Goal: Book appointment/travel/reservation

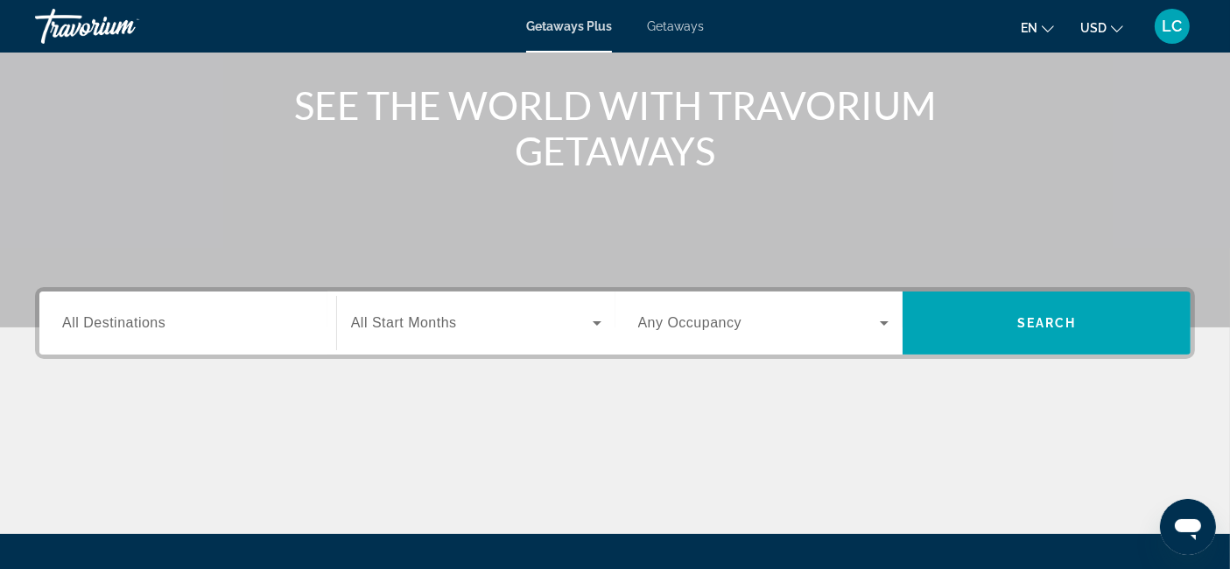
scroll to position [200, 0]
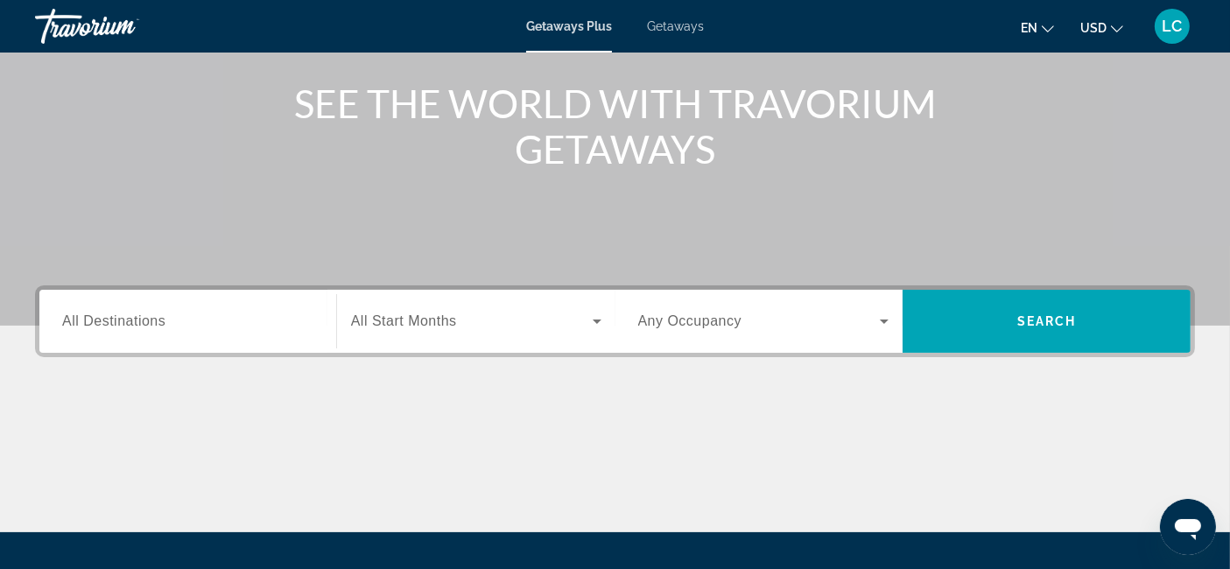
click at [158, 325] on span "All Destinations" at bounding box center [113, 320] width 103 height 15
click at [158, 325] on input "Destination All Destinations" at bounding box center [187, 322] width 251 height 21
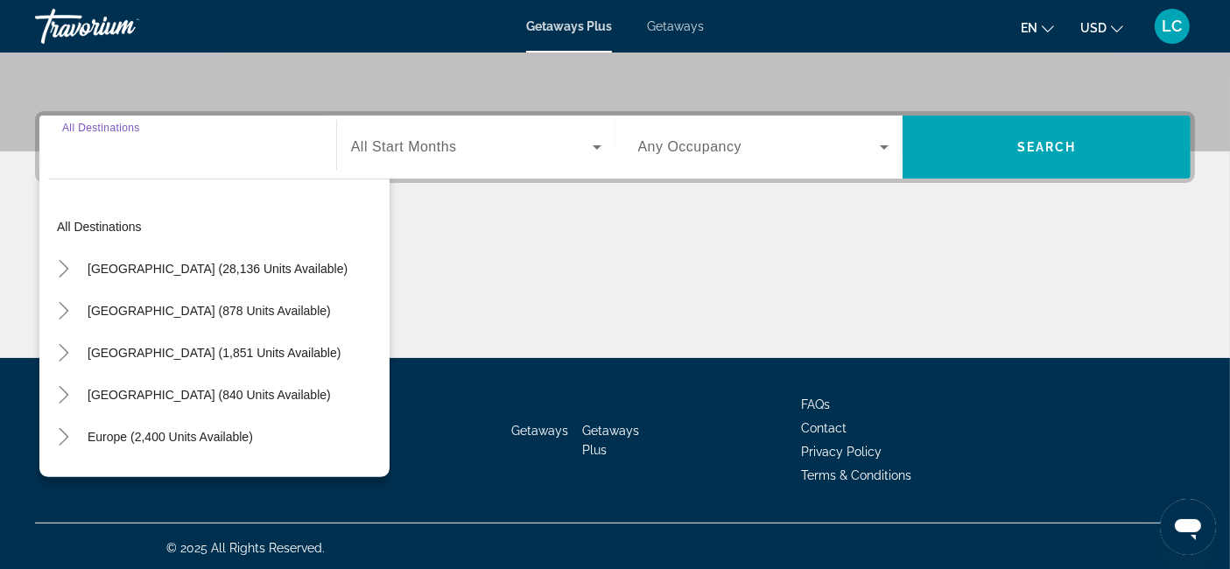
scroll to position [375, 0]
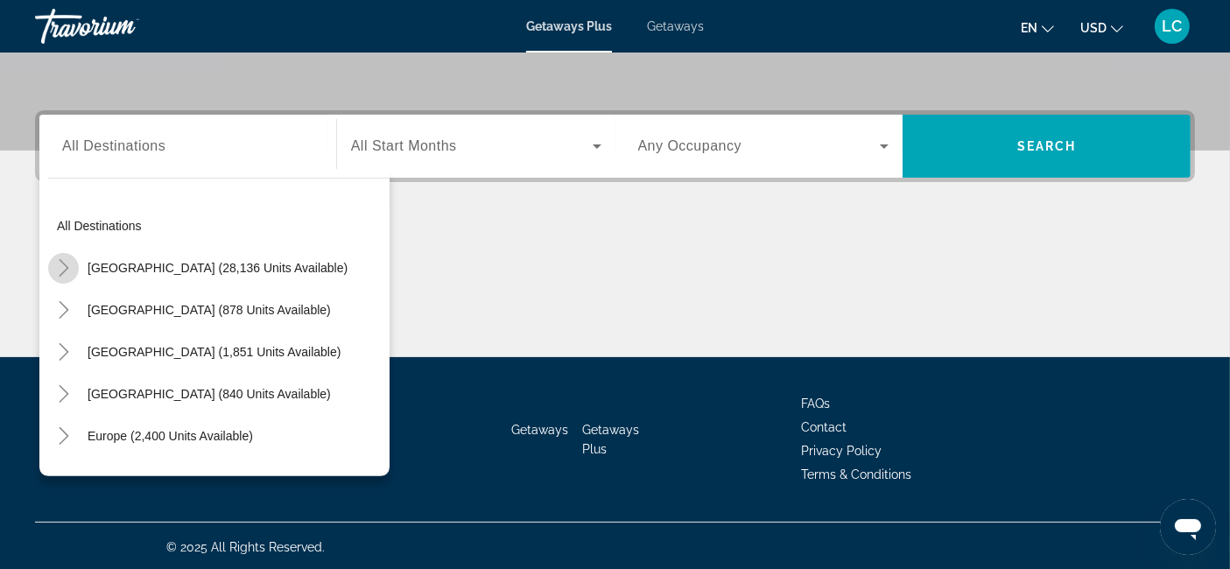
click at [66, 261] on icon "Toggle United States (28,136 units available)" at bounding box center [64, 268] width 18 height 18
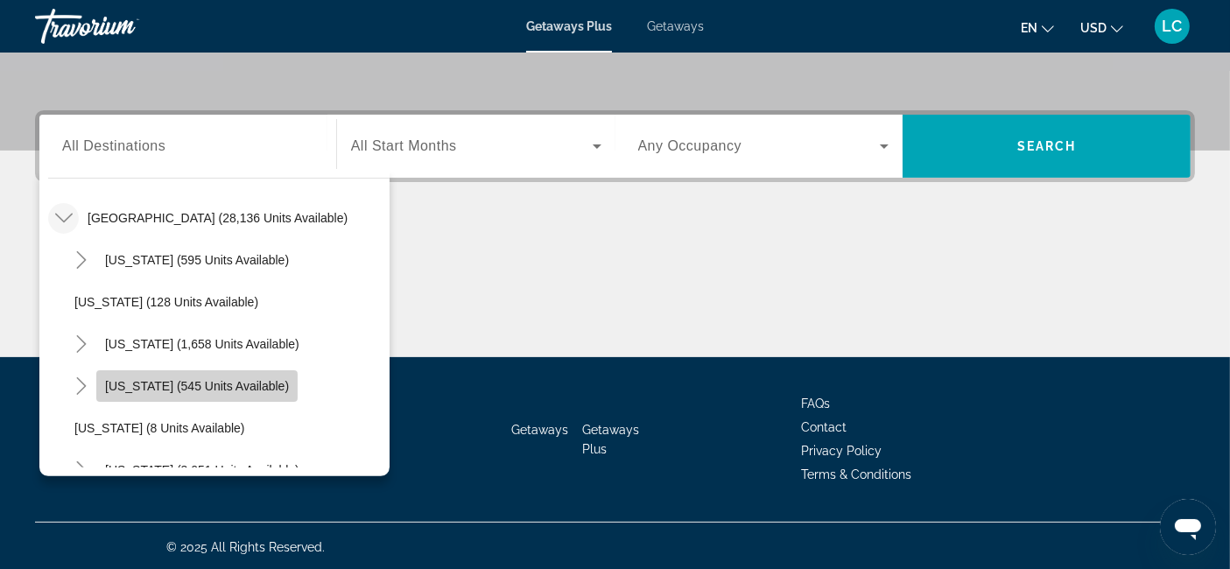
click at [237, 391] on span "Search widget" at bounding box center [196, 386] width 201 height 42
type input "**********"
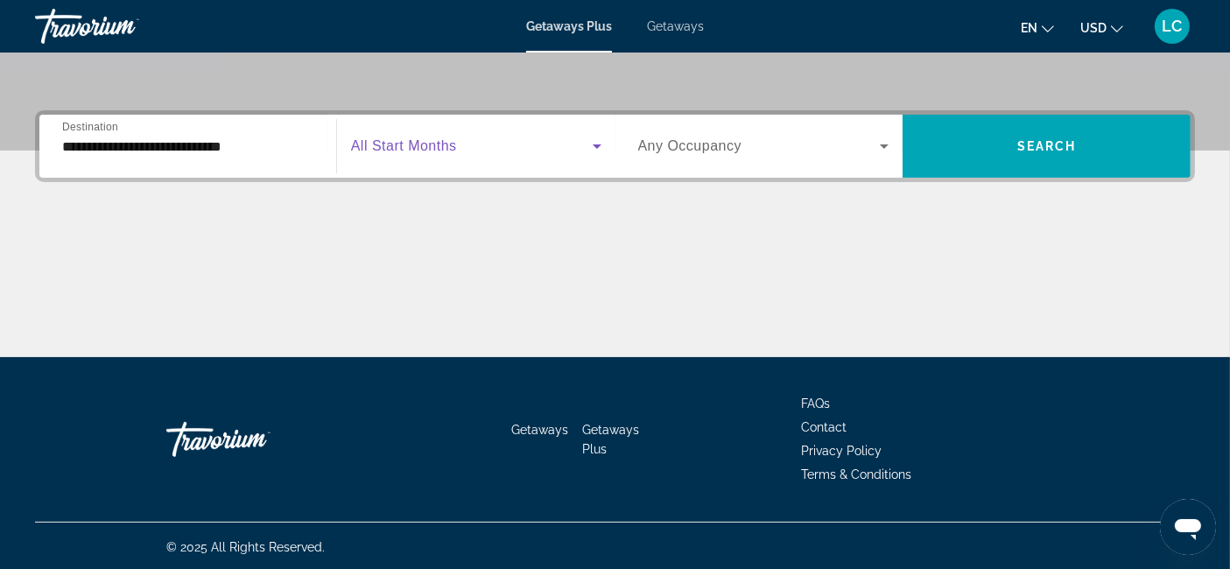
click at [606, 153] on icon "Search widget" at bounding box center [597, 146] width 21 height 21
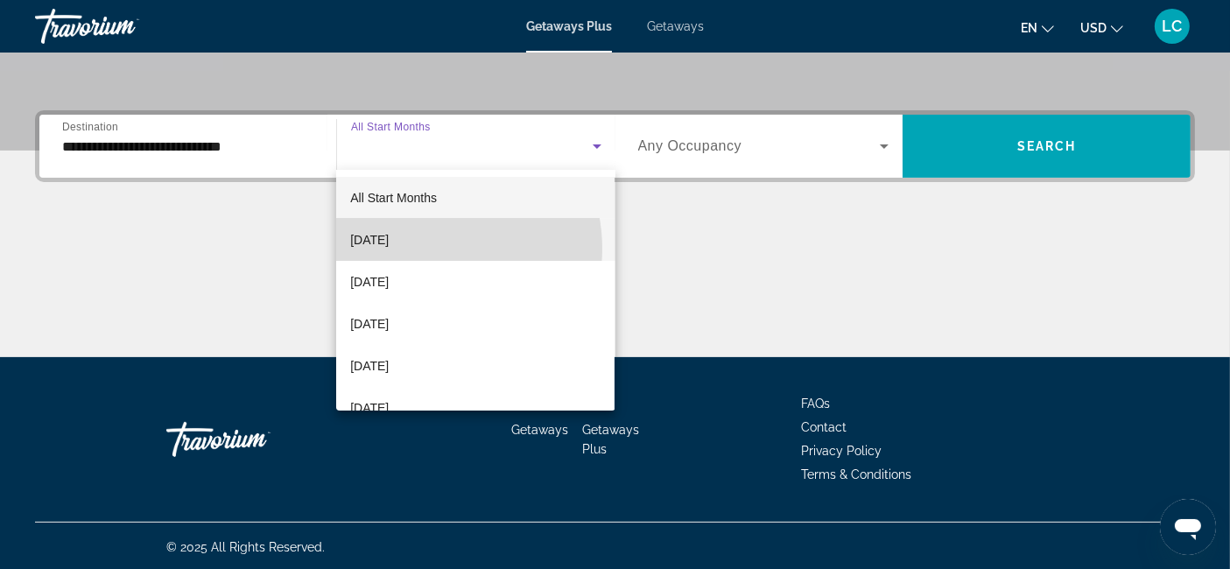
click at [389, 249] on span "[DATE]" at bounding box center [369, 239] width 39 height 21
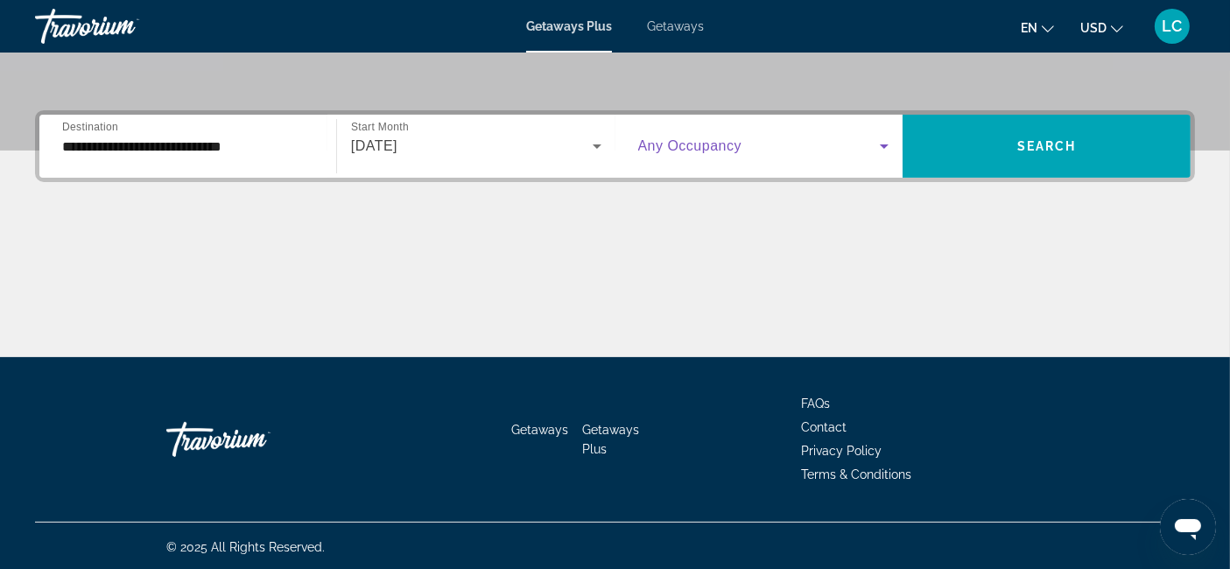
click at [883, 140] on icon "Search widget" at bounding box center [884, 146] width 21 height 21
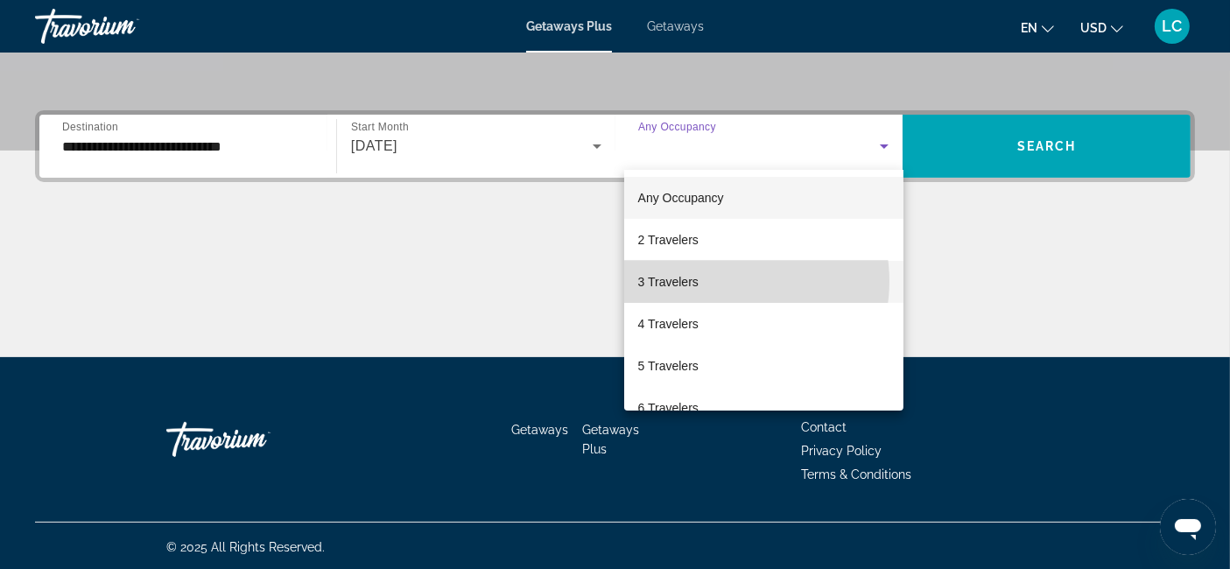
click at [720, 281] on mat-option "3 Travelers" at bounding box center [763, 282] width 279 height 42
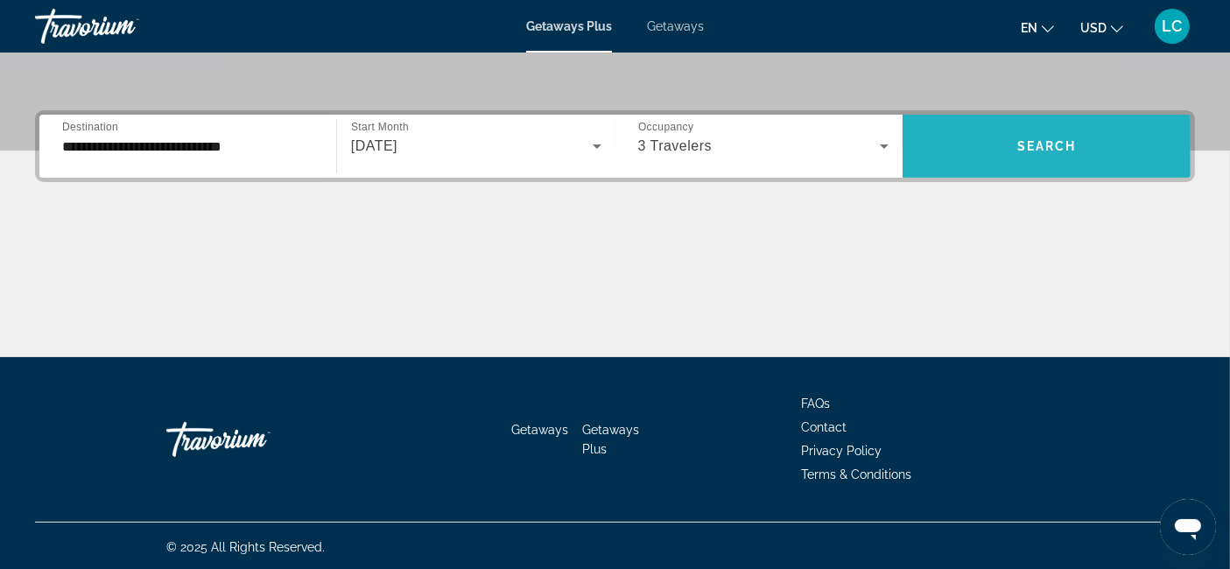
click at [1003, 141] on span "Search widget" at bounding box center [1047, 146] width 288 height 42
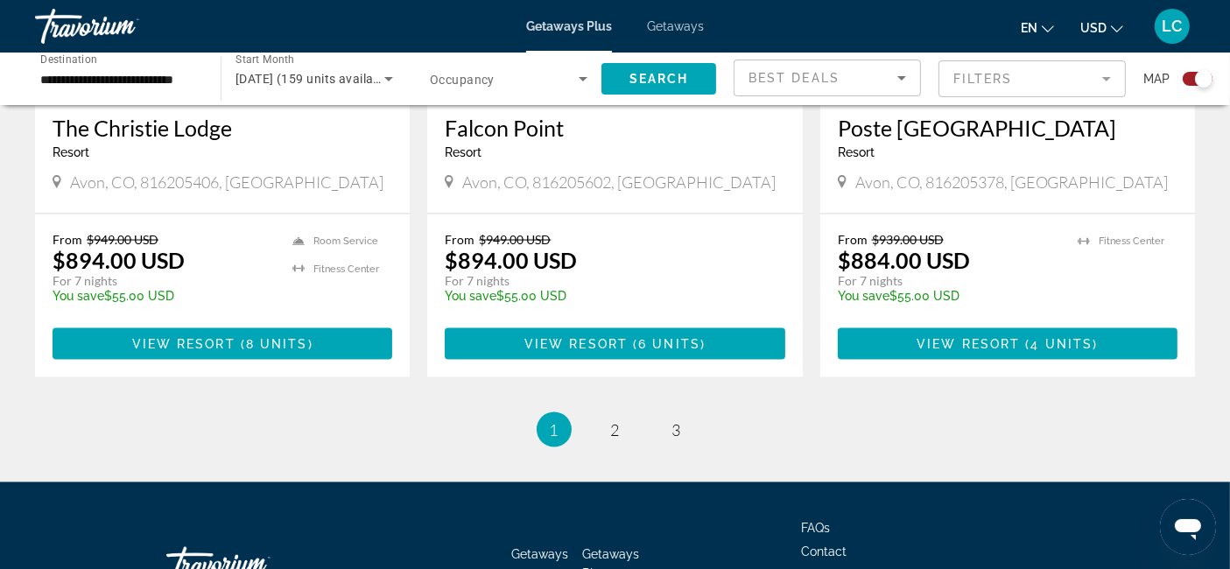
scroll to position [2882, 0]
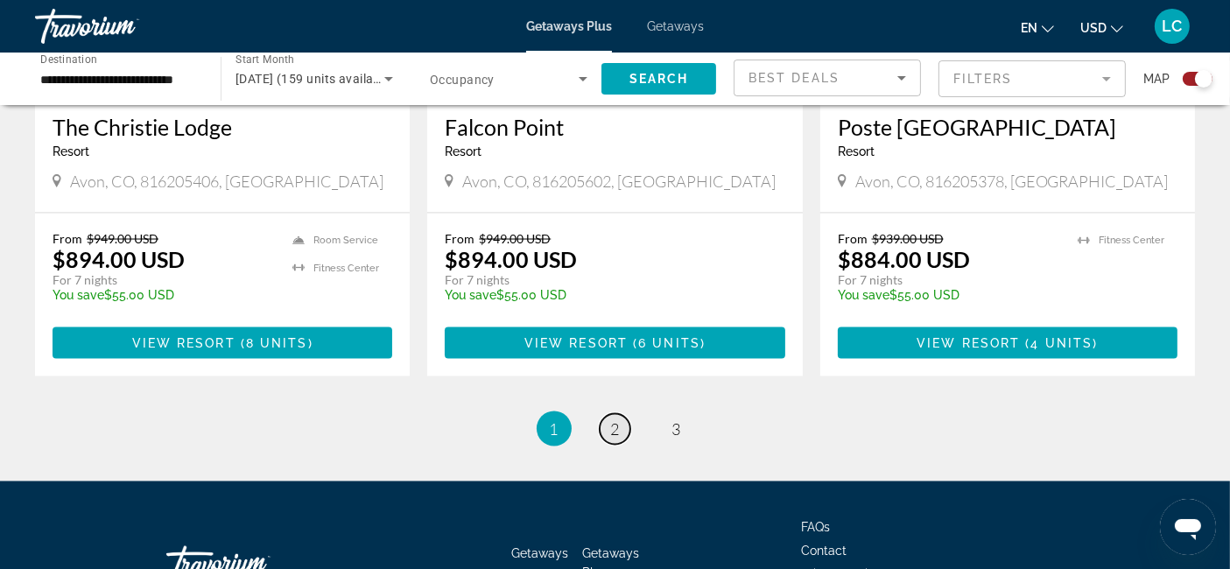
click at [618, 419] on span "2" at bounding box center [615, 428] width 9 height 19
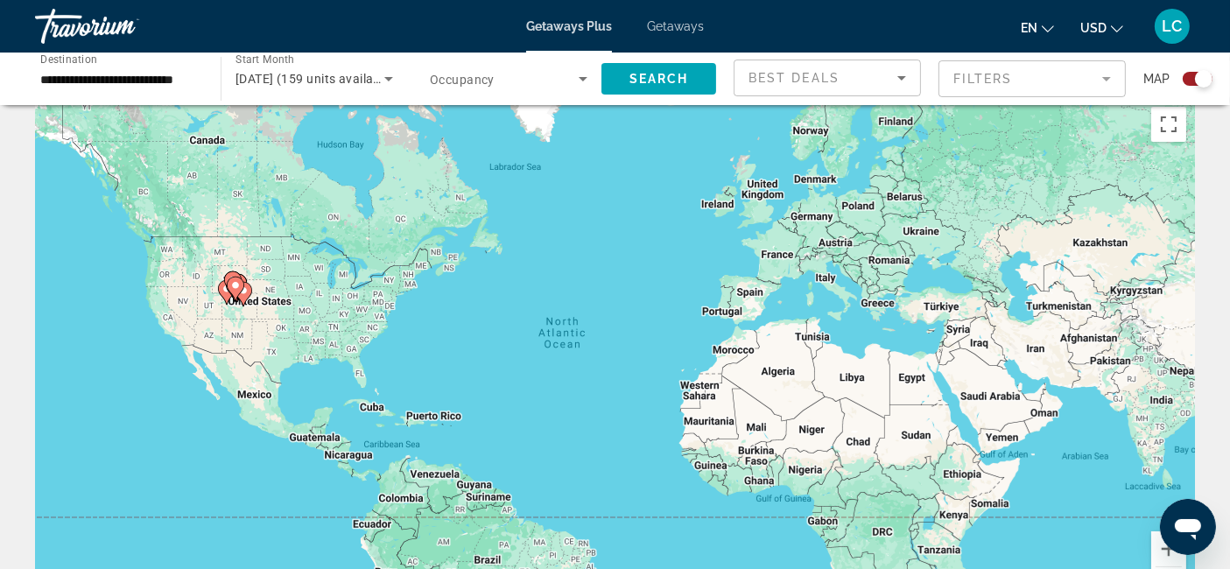
scroll to position [23, 0]
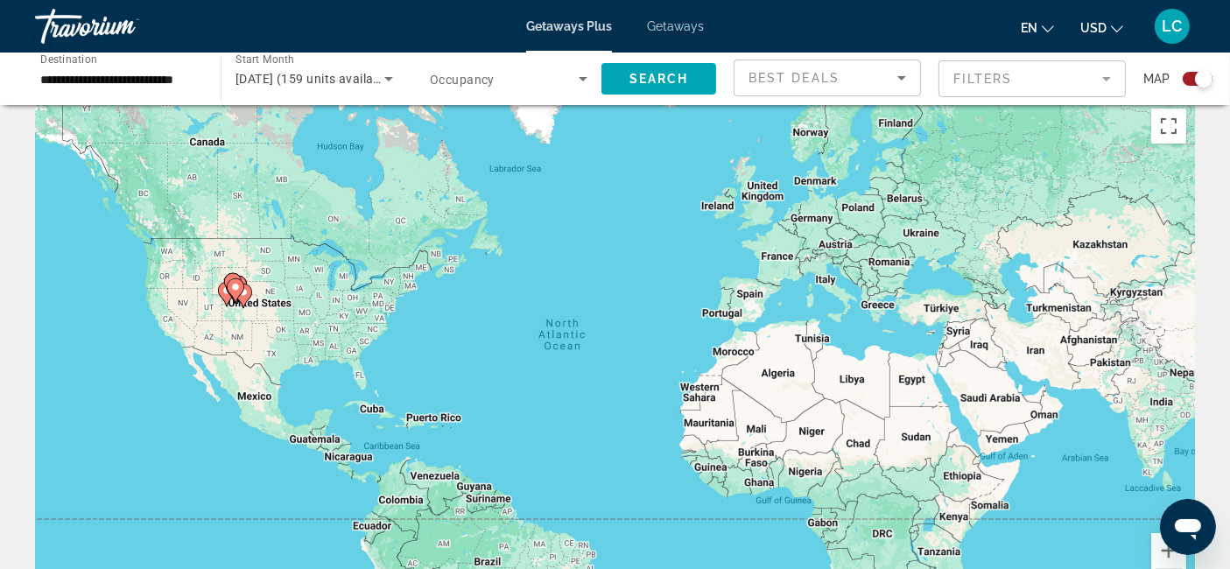
click at [225, 292] on gmp-advanced-marker "Main content" at bounding box center [233, 285] width 18 height 26
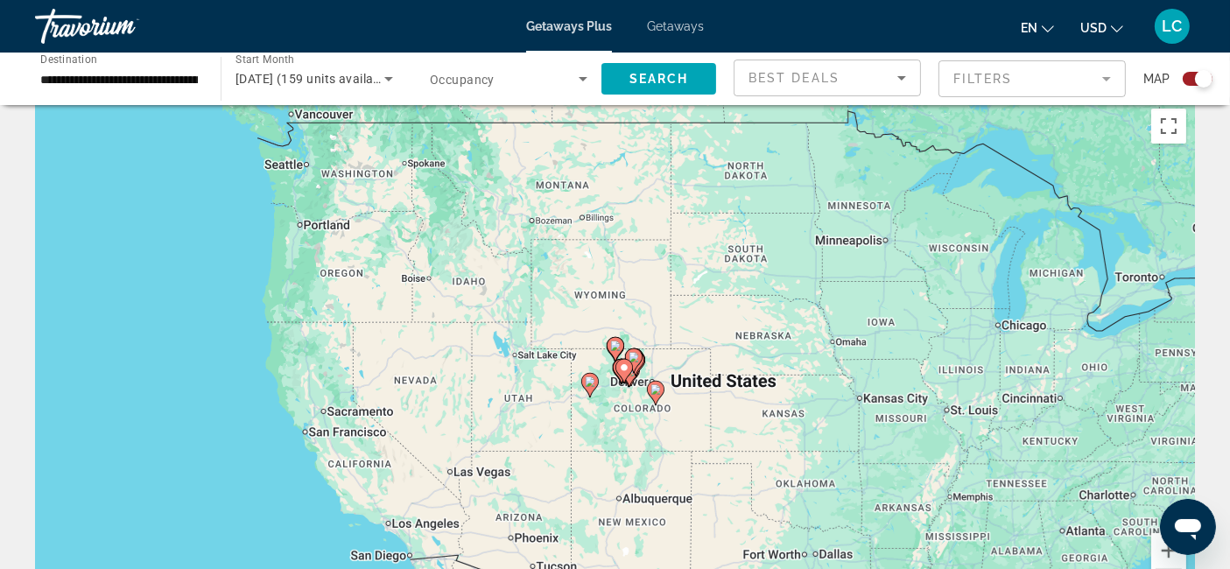
click at [590, 384] on image "Main content" at bounding box center [590, 381] width 11 height 11
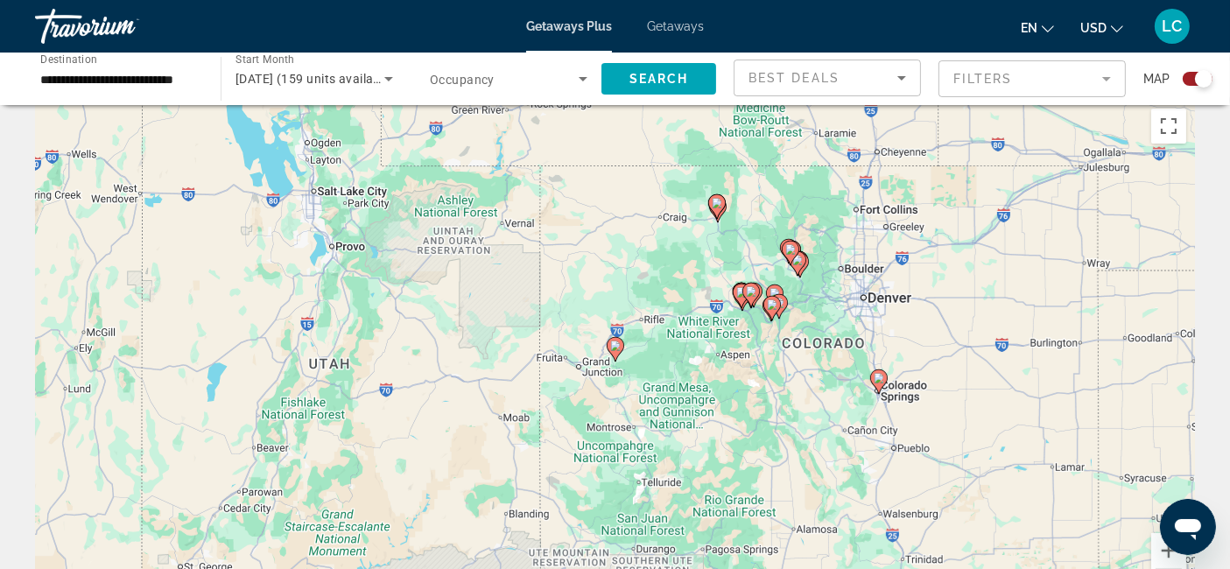
click at [749, 292] on image "Main content" at bounding box center [751, 291] width 11 height 11
type input "**********"
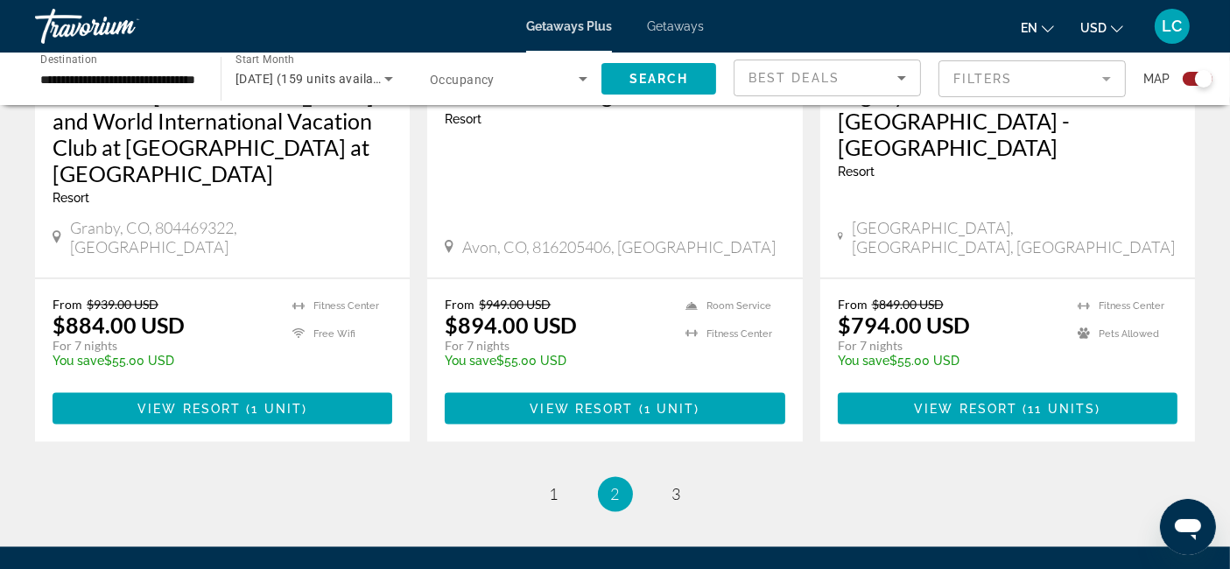
scroll to position [2923, 0]
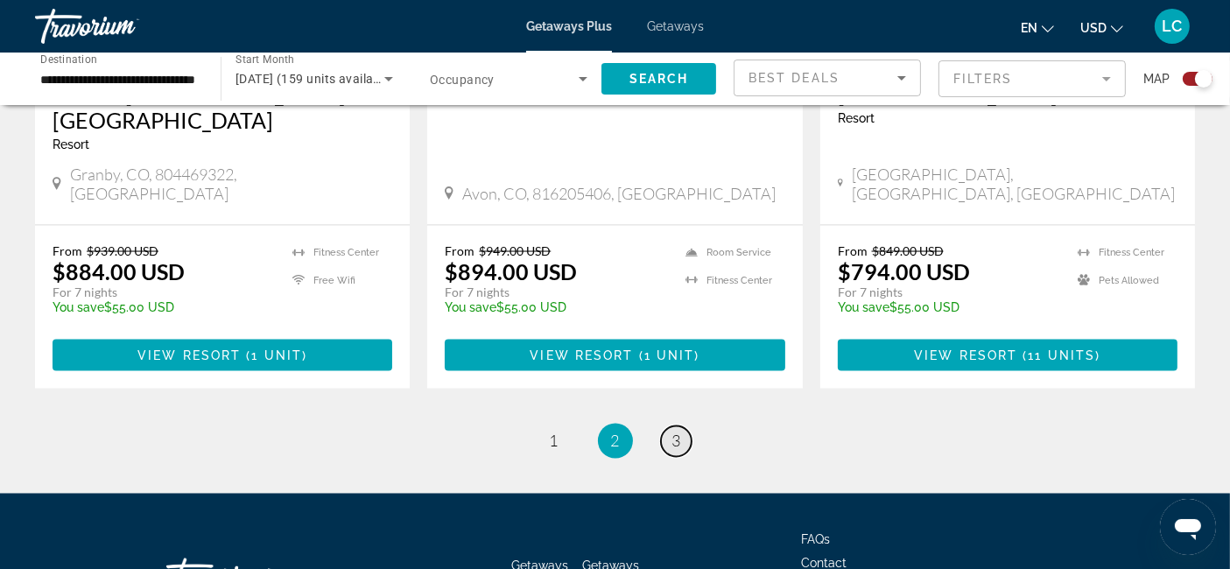
click at [669, 426] on link "page 3" at bounding box center [676, 441] width 31 height 31
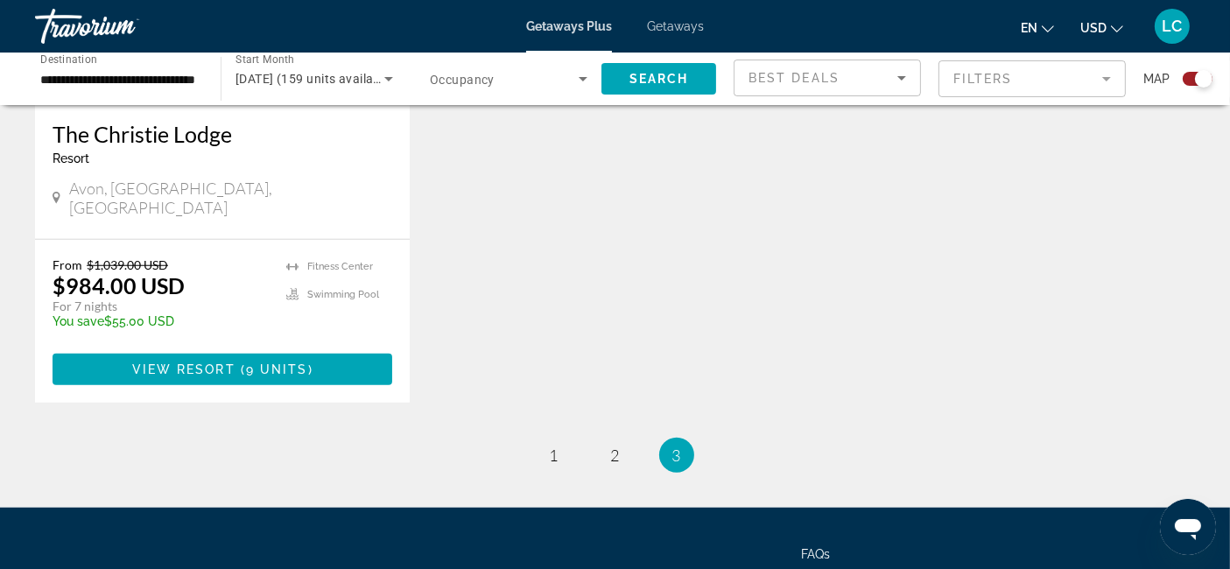
scroll to position [1614, 0]
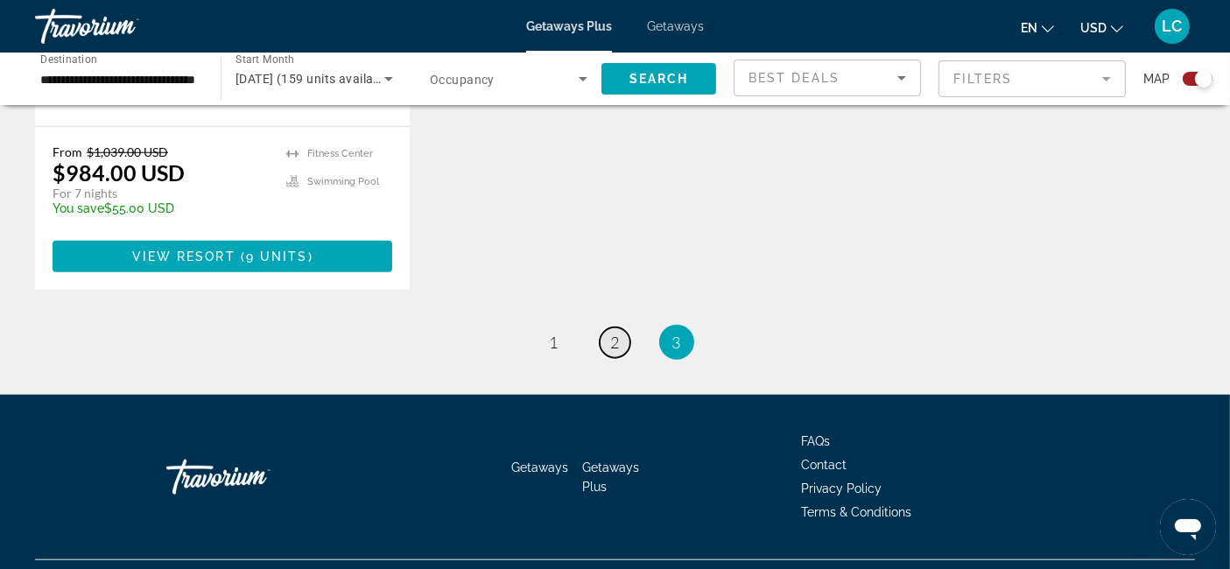
click at [617, 333] on span "2" at bounding box center [615, 342] width 9 height 19
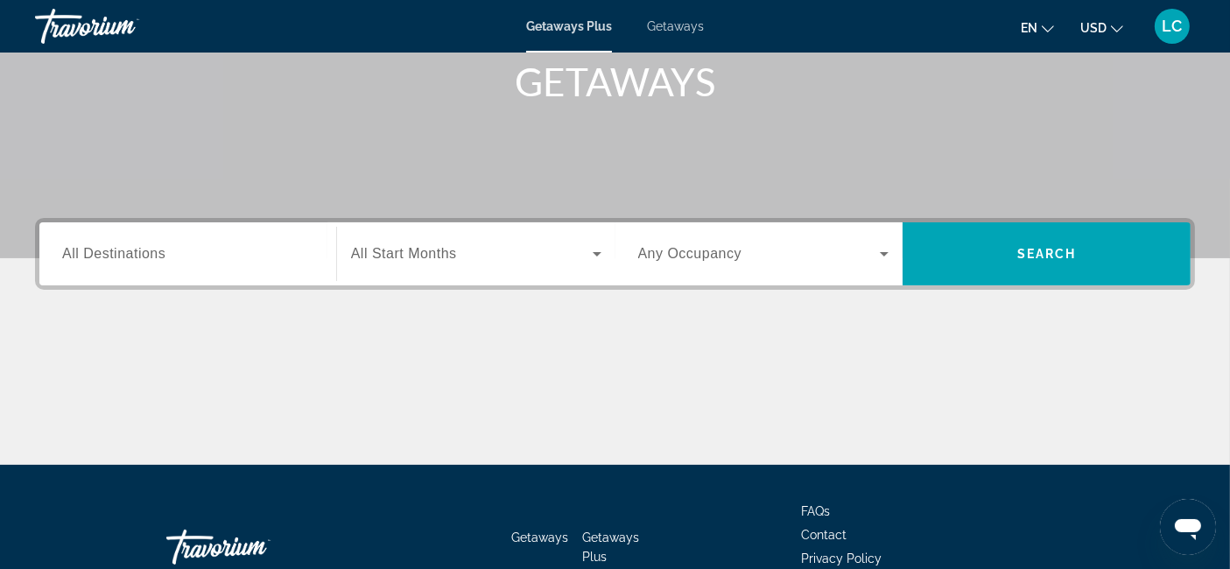
scroll to position [270, 0]
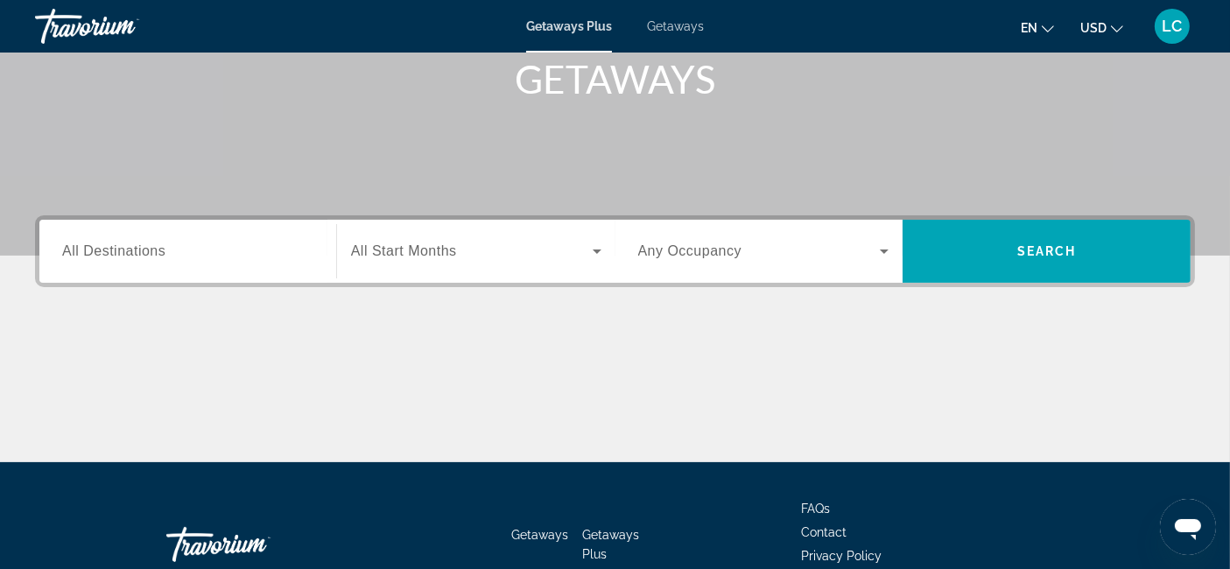
click at [46, 250] on app-map-destination-select "Destination All Destinations" at bounding box center [183, 251] width 288 height 63
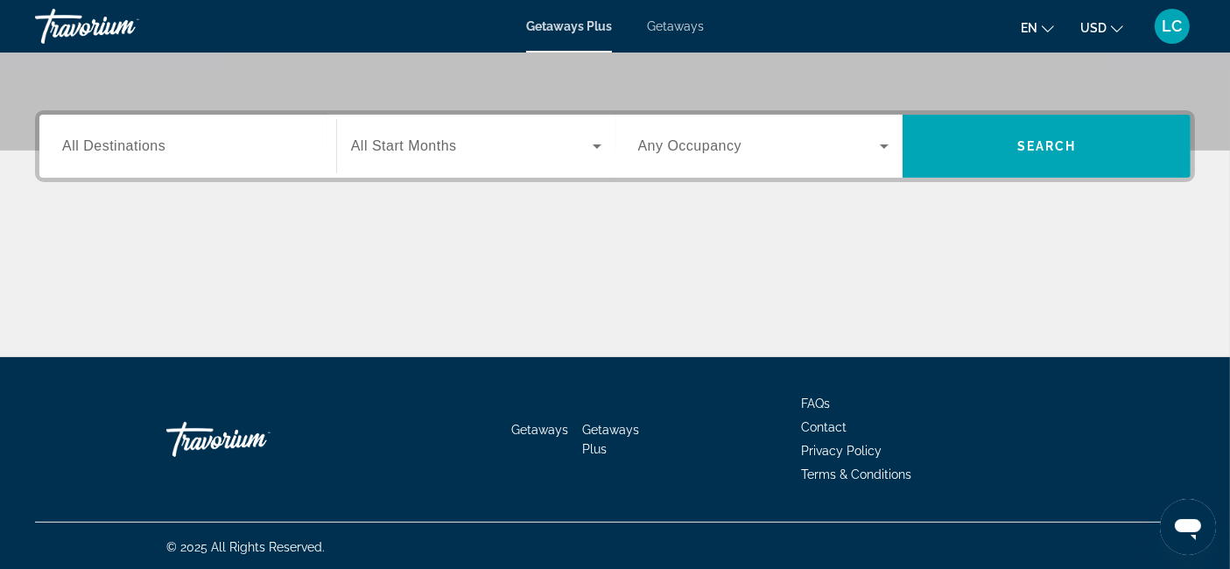
click at [182, 131] on div "Search widget" at bounding box center [187, 147] width 251 height 50
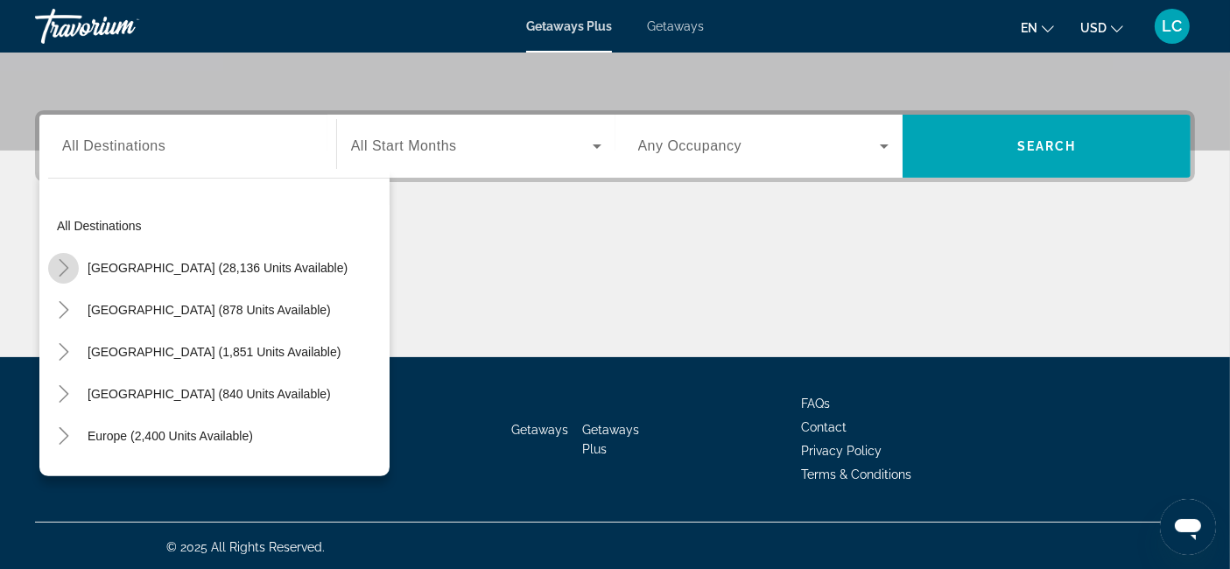
click at [69, 265] on icon "Toggle United States (28,136 units available)" at bounding box center [64, 268] width 18 height 18
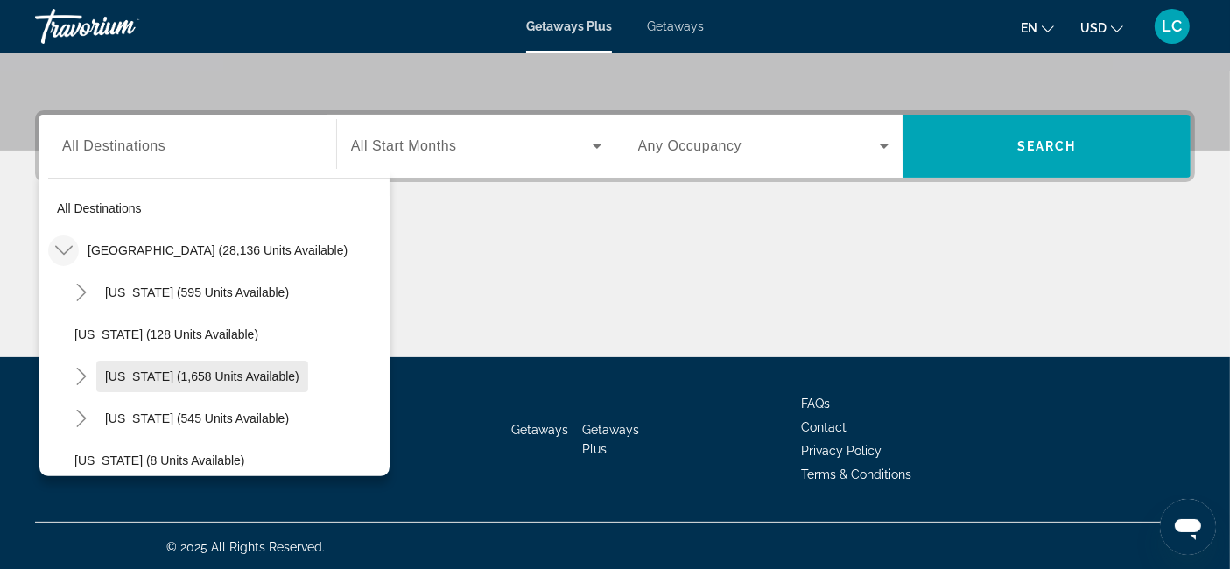
scroll to position [0, 0]
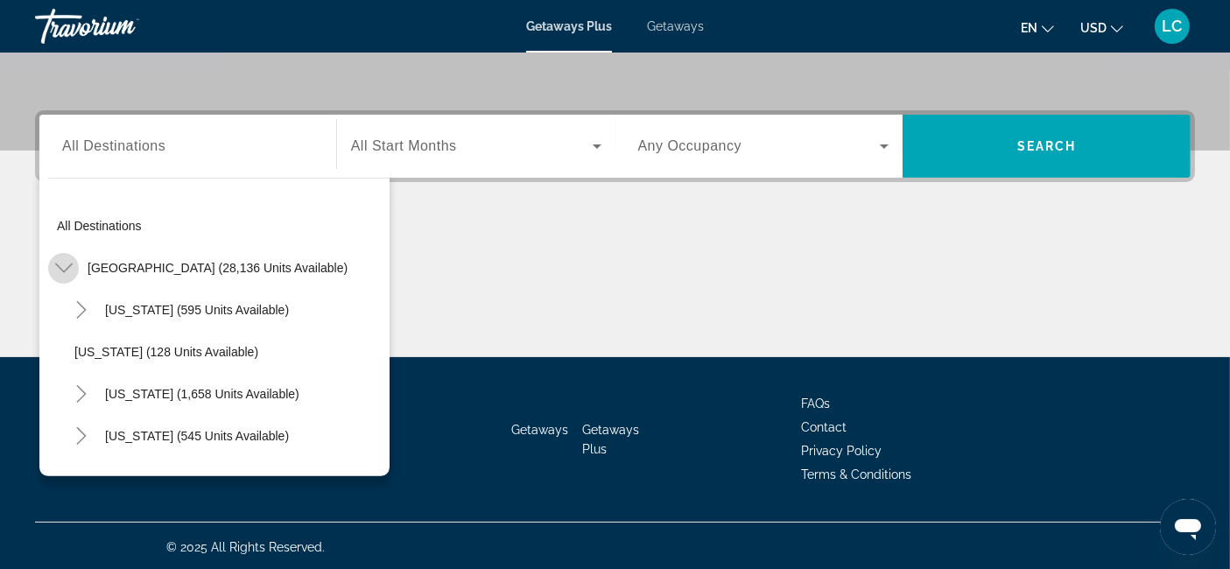
click at [63, 266] on icon "Toggle United States (28,136 units available)" at bounding box center [64, 268] width 18 height 18
click at [690, 28] on span "Getaways" at bounding box center [675, 26] width 57 height 14
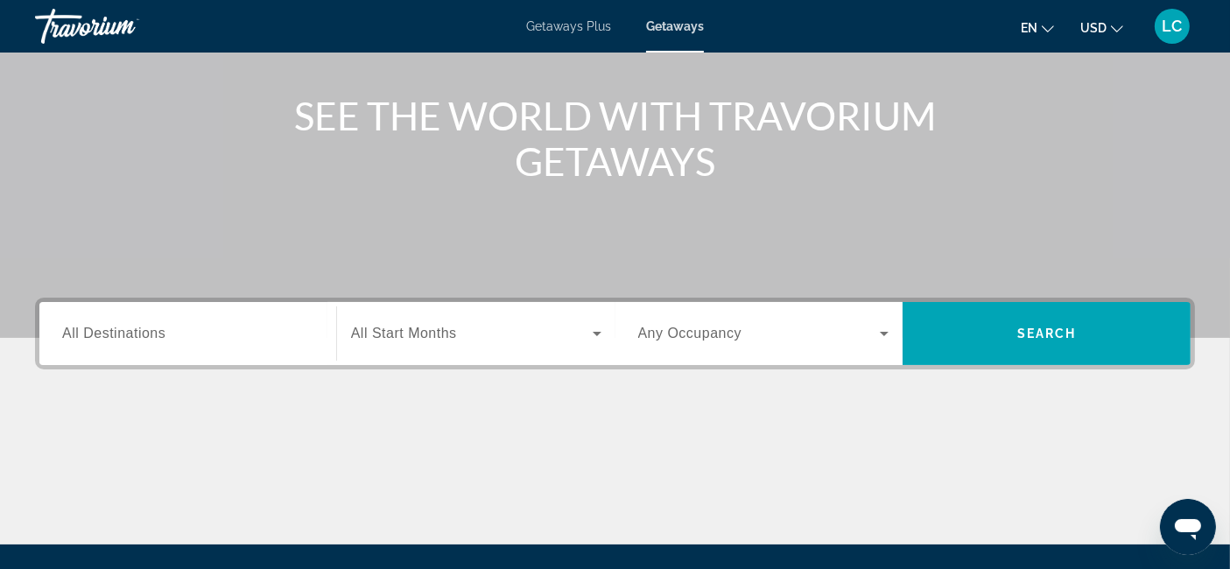
scroll to position [188, 0]
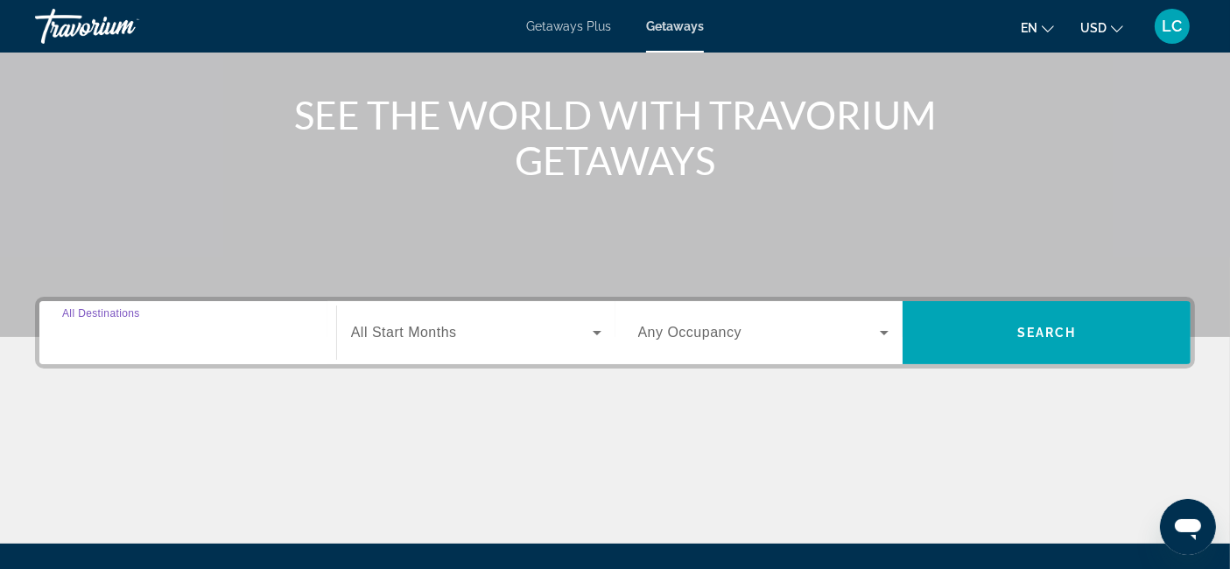
click at [197, 341] on input "Destination All Destinations" at bounding box center [187, 333] width 251 height 21
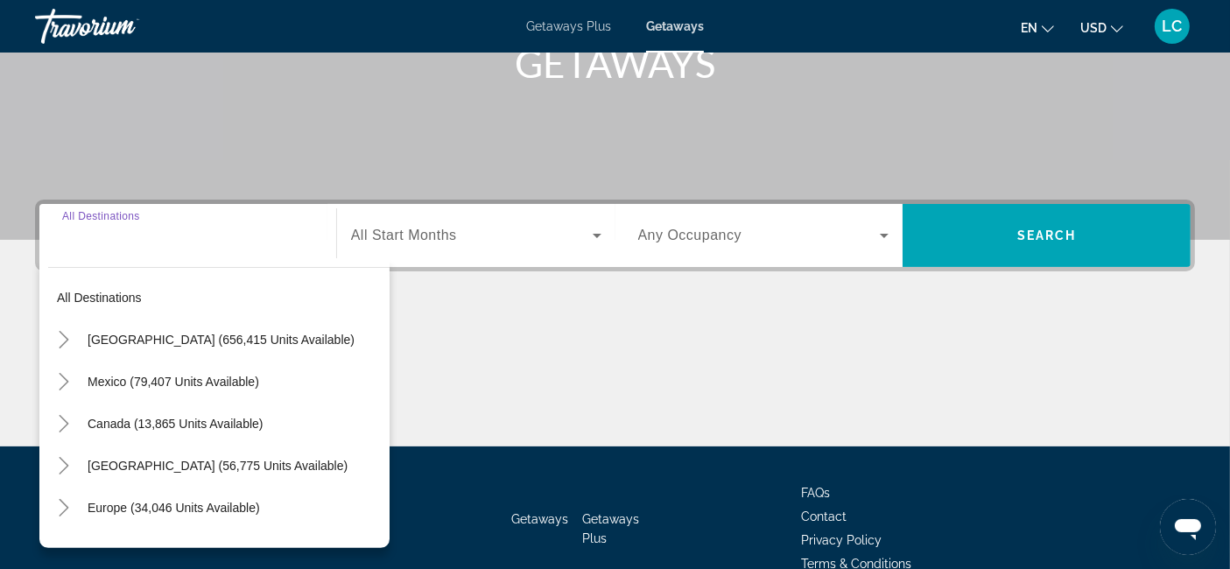
scroll to position [285, 0]
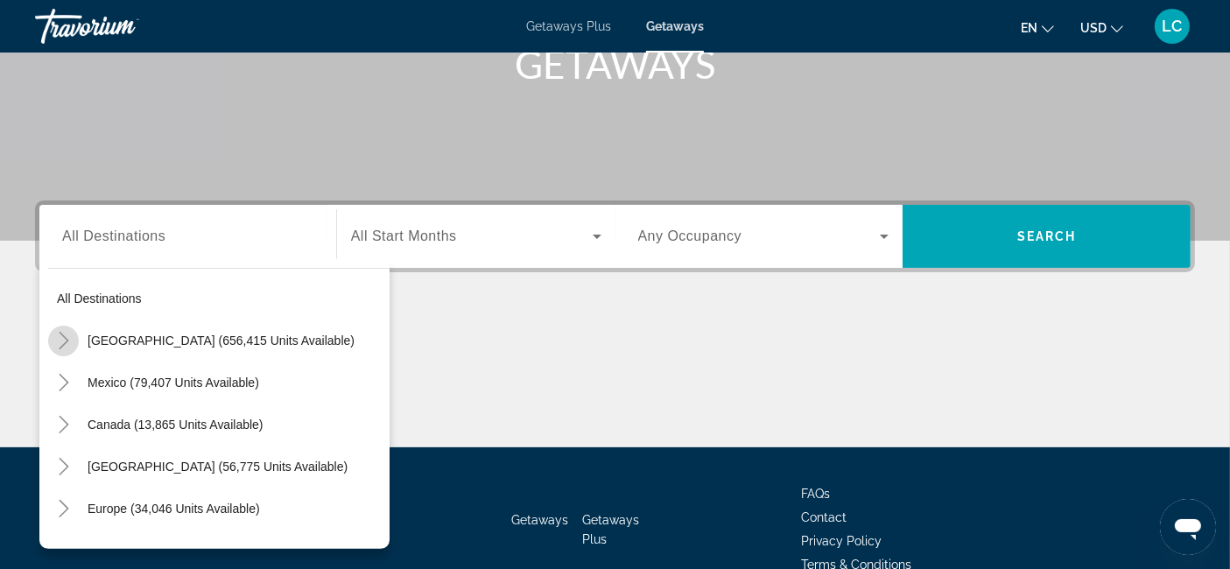
click at [60, 337] on icon "Toggle United States (656,415 units available)" at bounding box center [64, 341] width 18 height 18
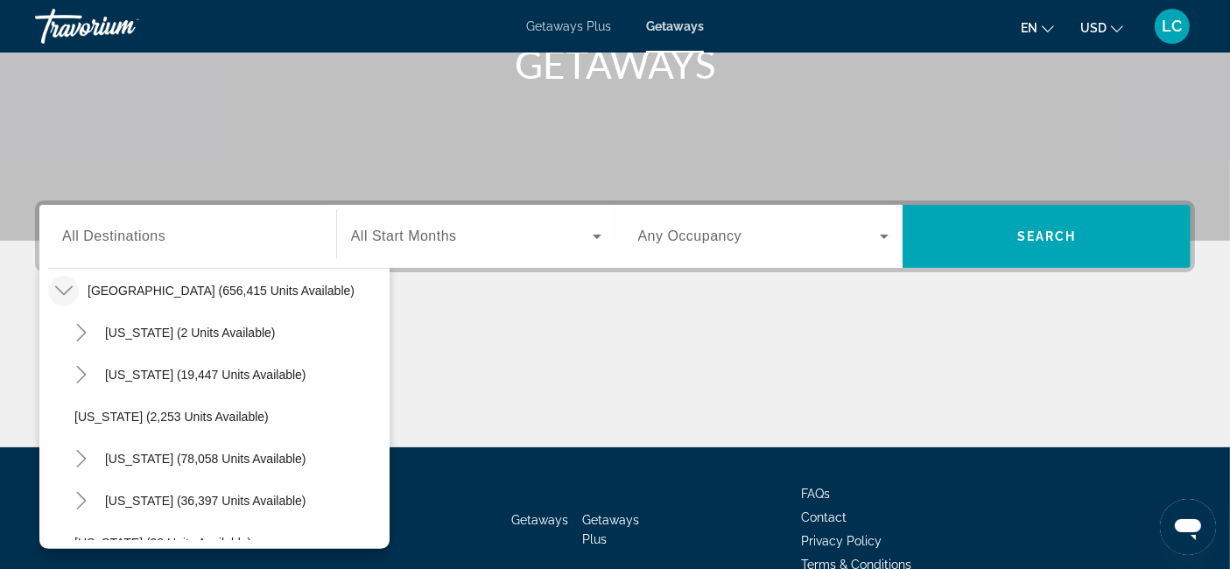
click at [66, 282] on icon "Toggle United States (656,415 units available)" at bounding box center [64, 291] width 18 height 18
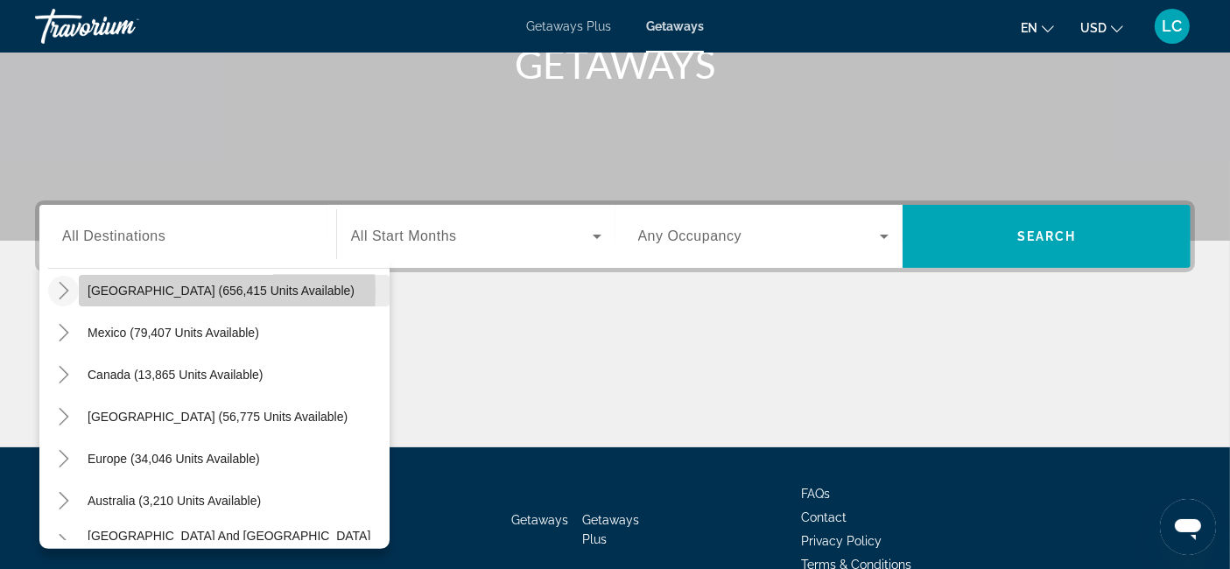
click at [101, 289] on span "[GEOGRAPHIC_DATA] (656,415 units available)" at bounding box center [221, 291] width 267 height 14
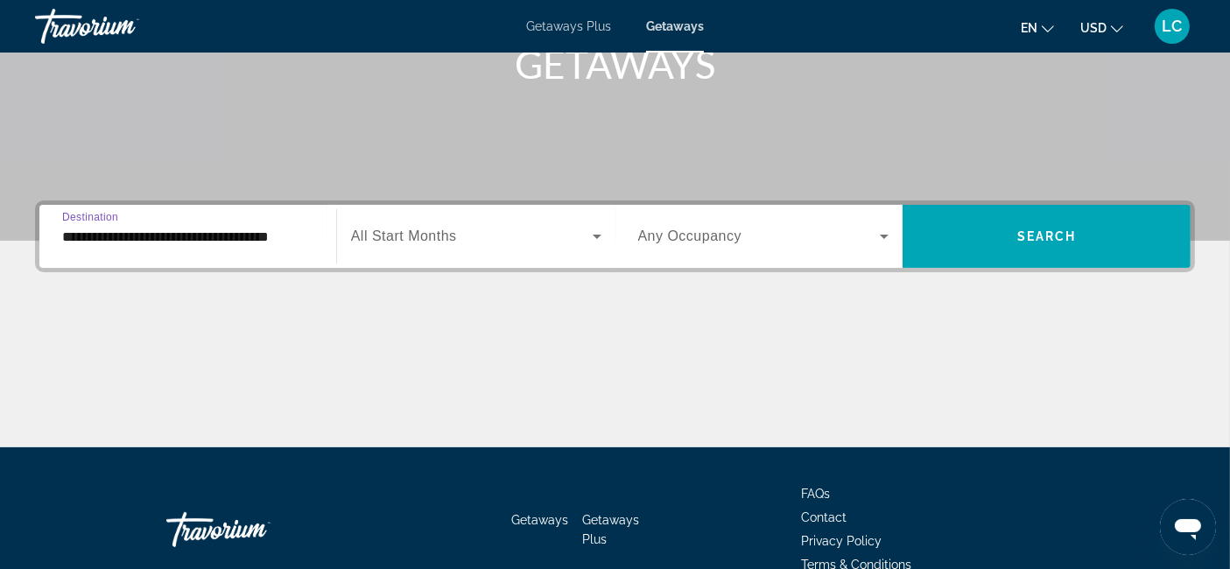
scroll to position [375, 0]
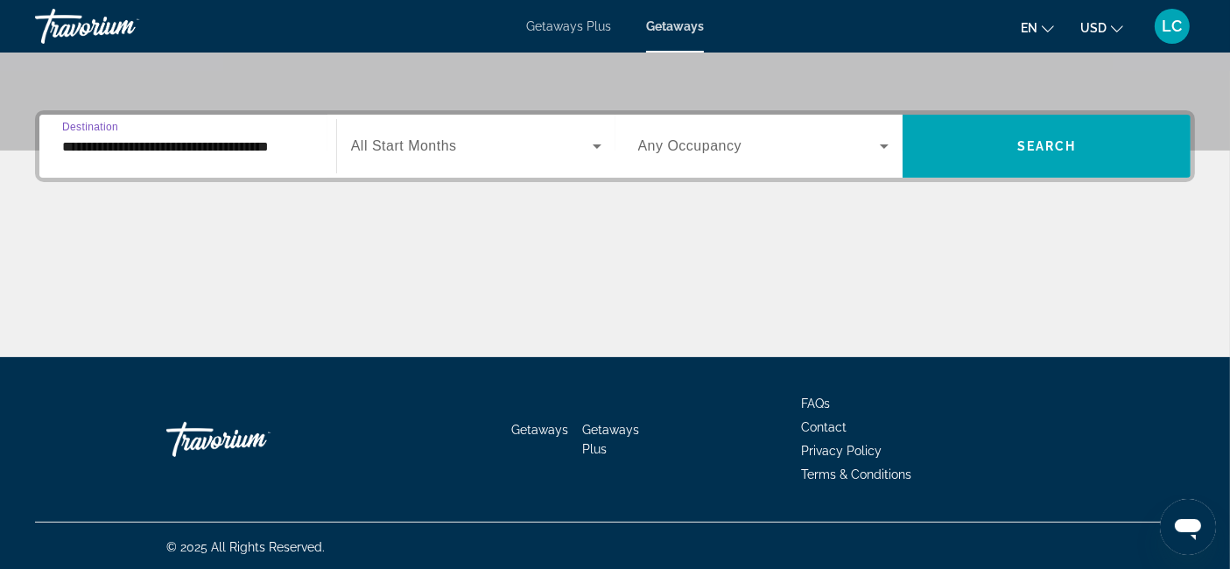
click at [258, 150] on input "**********" at bounding box center [187, 147] width 251 height 21
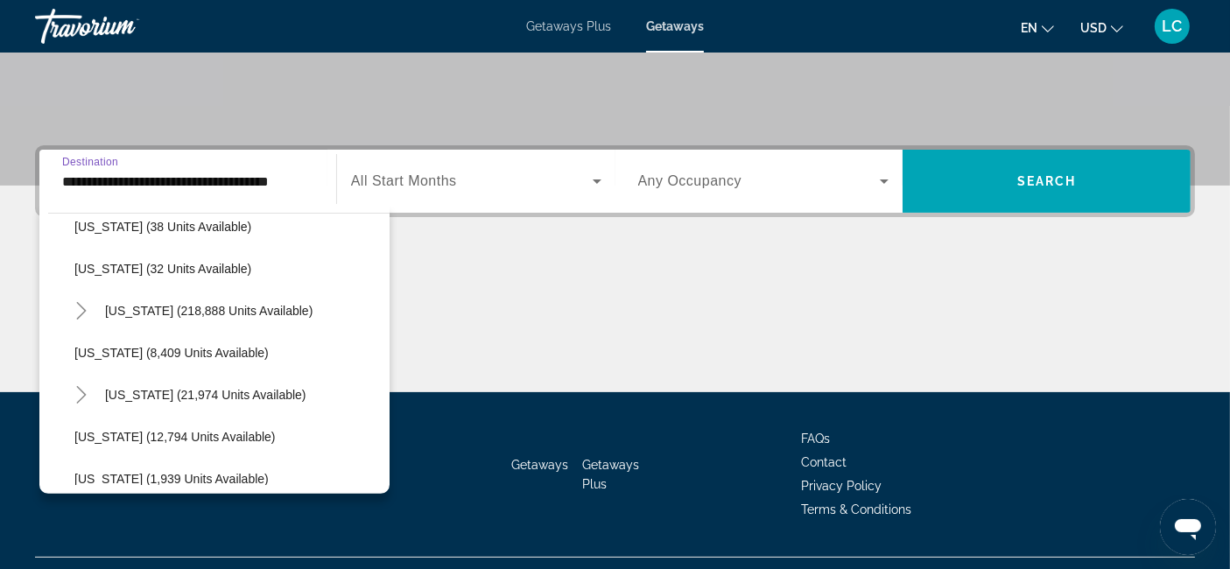
scroll to position [313, 0]
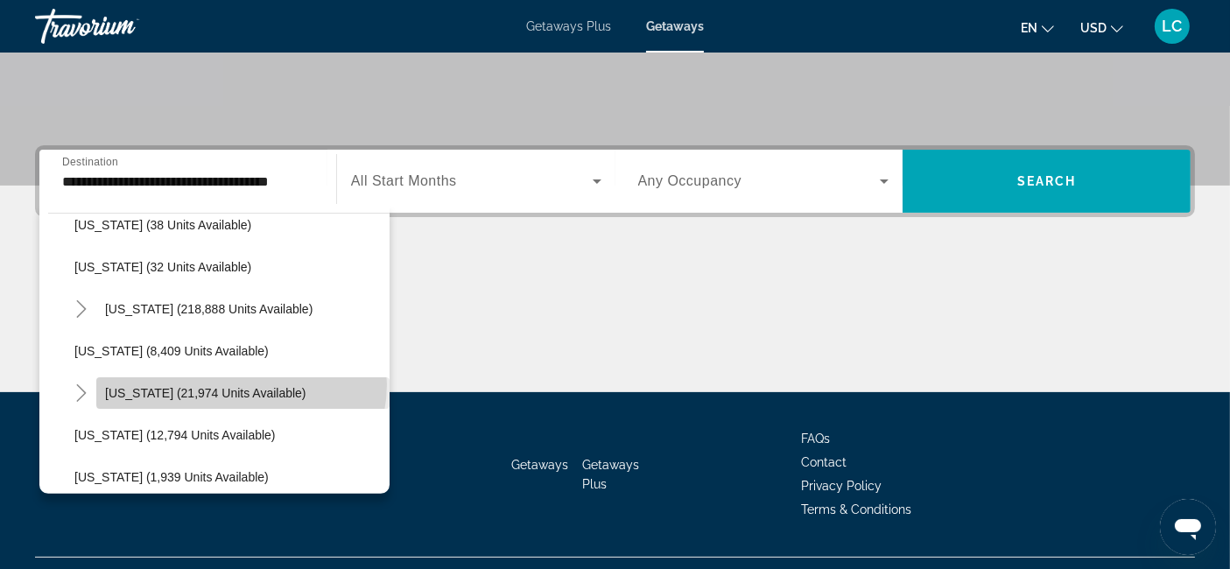
click at [240, 384] on span "Search widget" at bounding box center [242, 393] width 293 height 42
type input "**********"
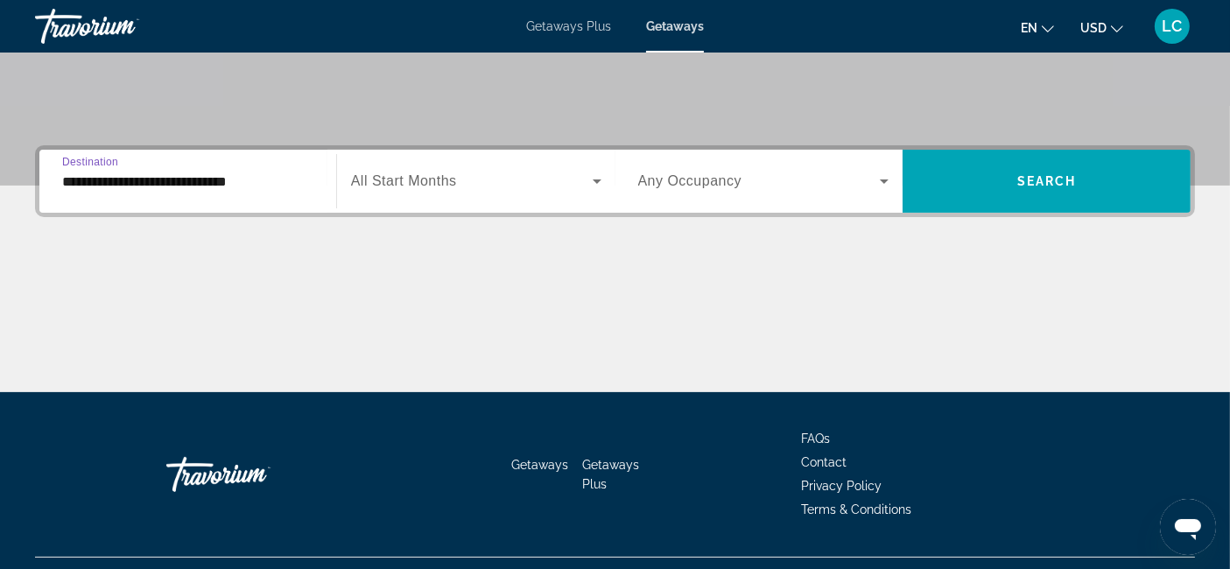
scroll to position [375, 0]
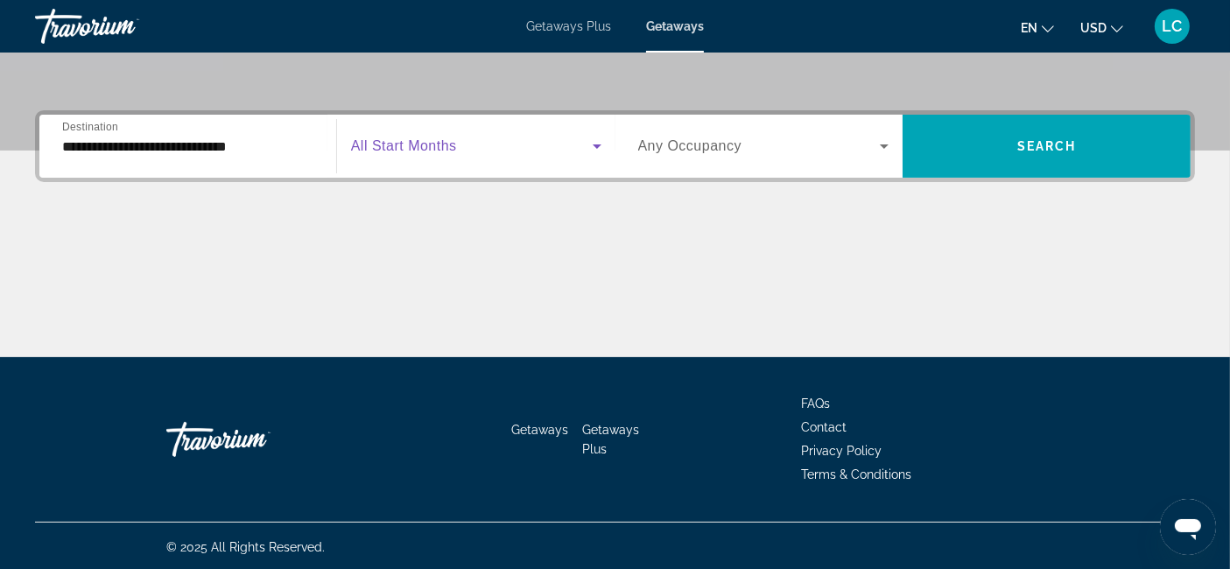
click at [594, 151] on icon "Search widget" at bounding box center [597, 146] width 21 height 21
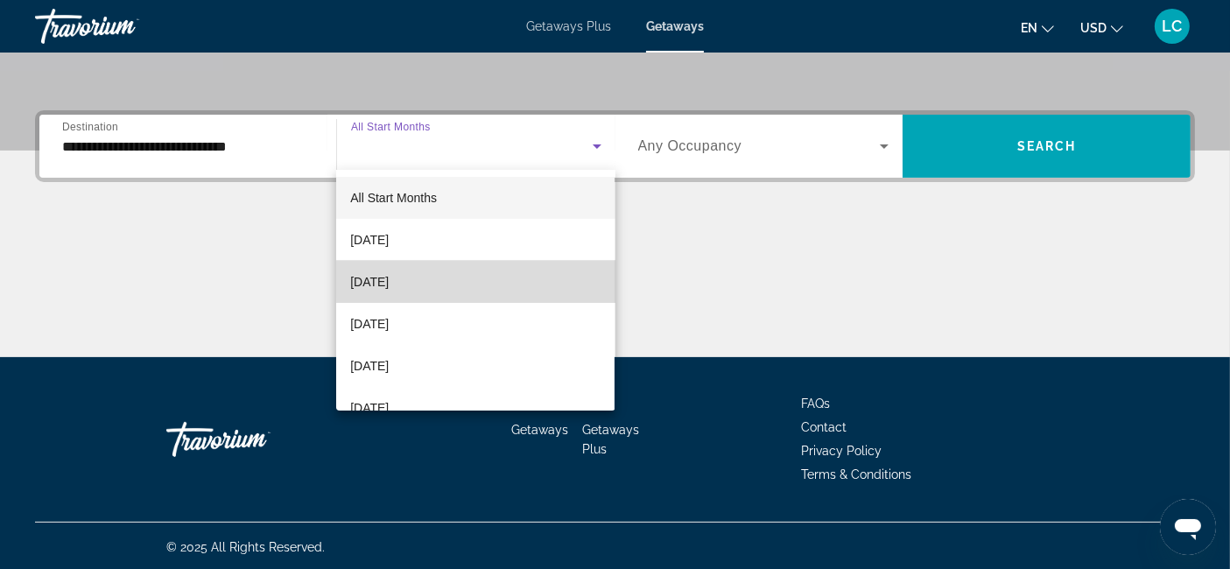
click at [512, 273] on mat-option "[DATE]" at bounding box center [475, 282] width 278 height 42
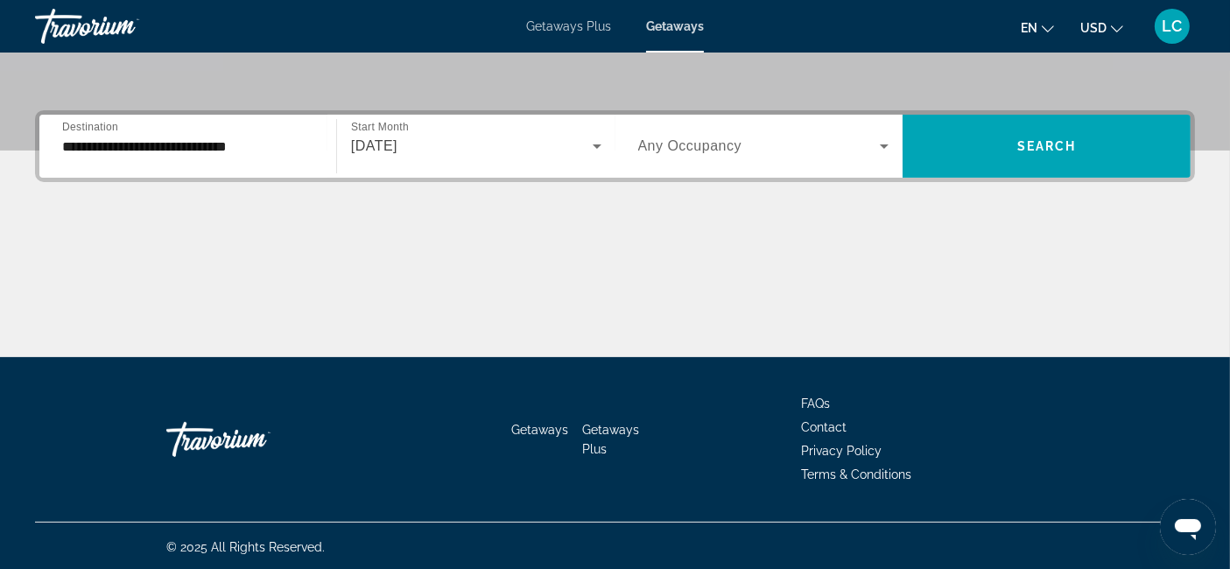
click at [870, 133] on div "Search widget" at bounding box center [763, 146] width 251 height 49
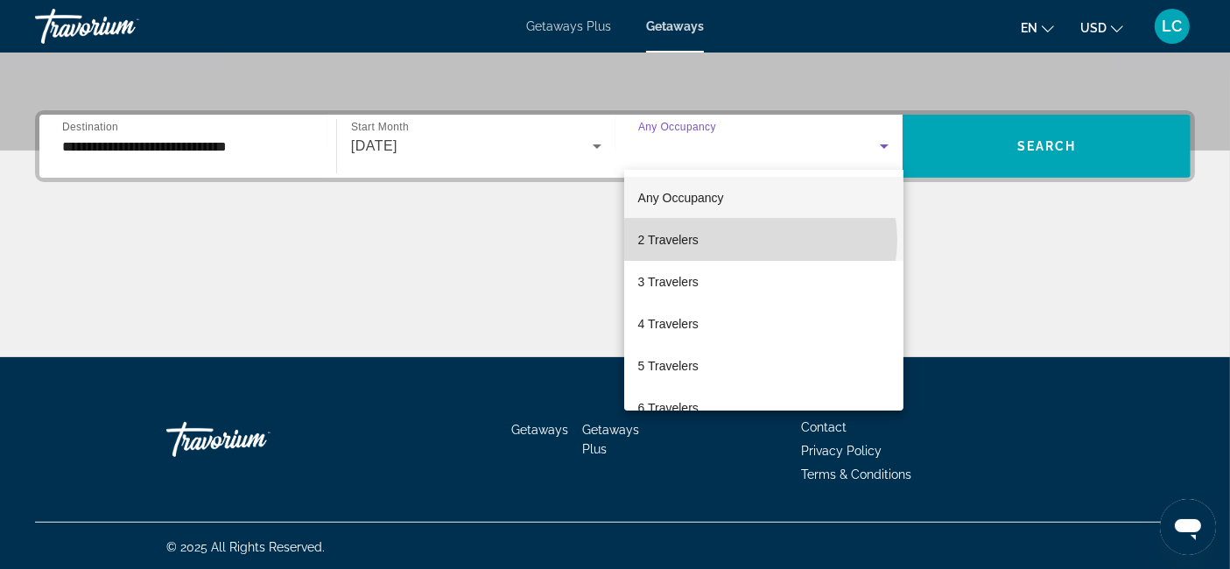
click at [760, 240] on mat-option "2 Travelers" at bounding box center [763, 240] width 279 height 42
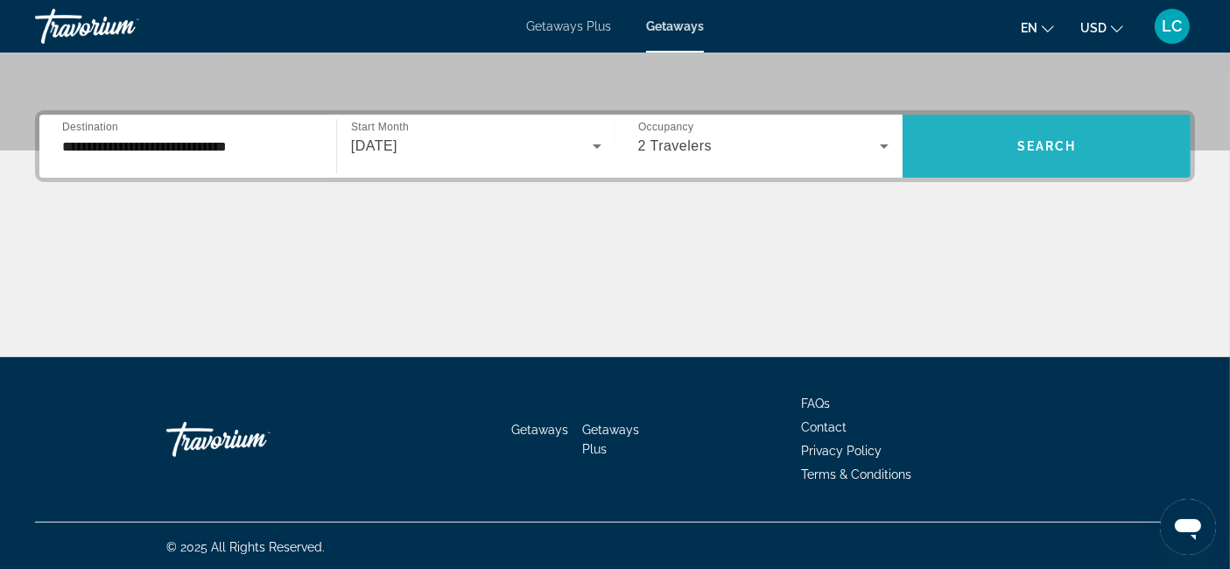
click at [1019, 149] on span "Search" at bounding box center [1047, 146] width 60 height 14
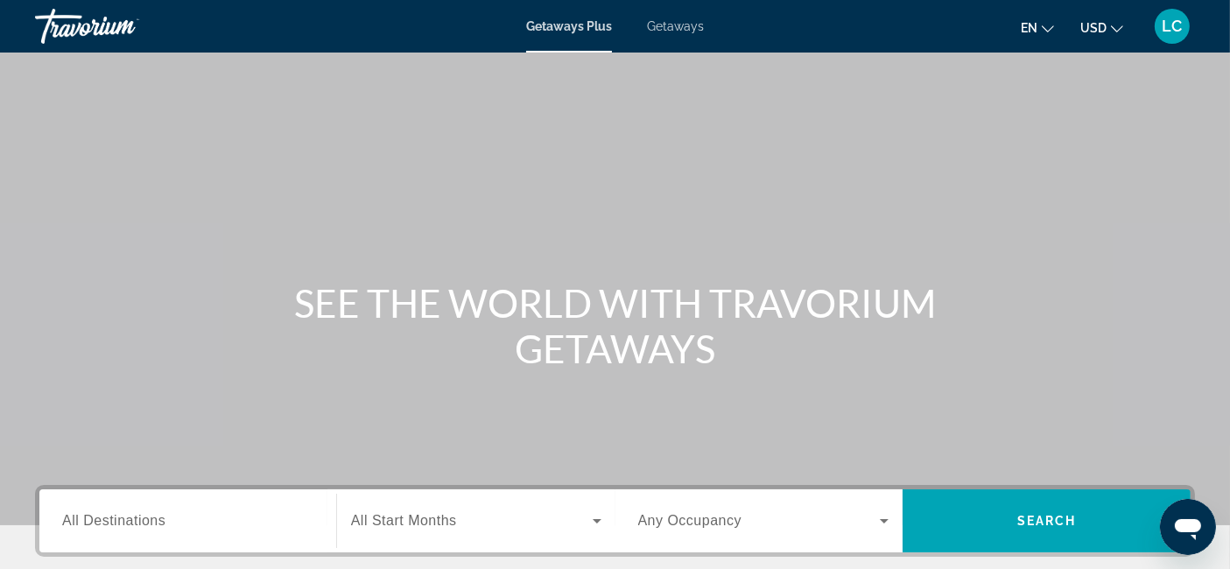
click at [665, 25] on span "Getaways" at bounding box center [675, 26] width 57 height 14
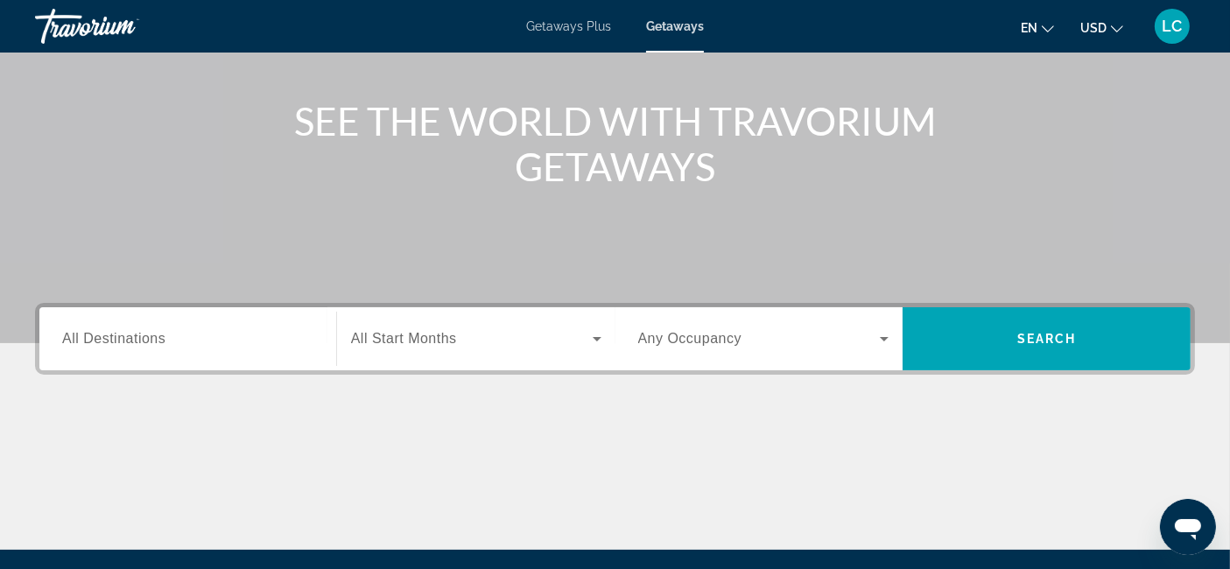
scroll to position [185, 0]
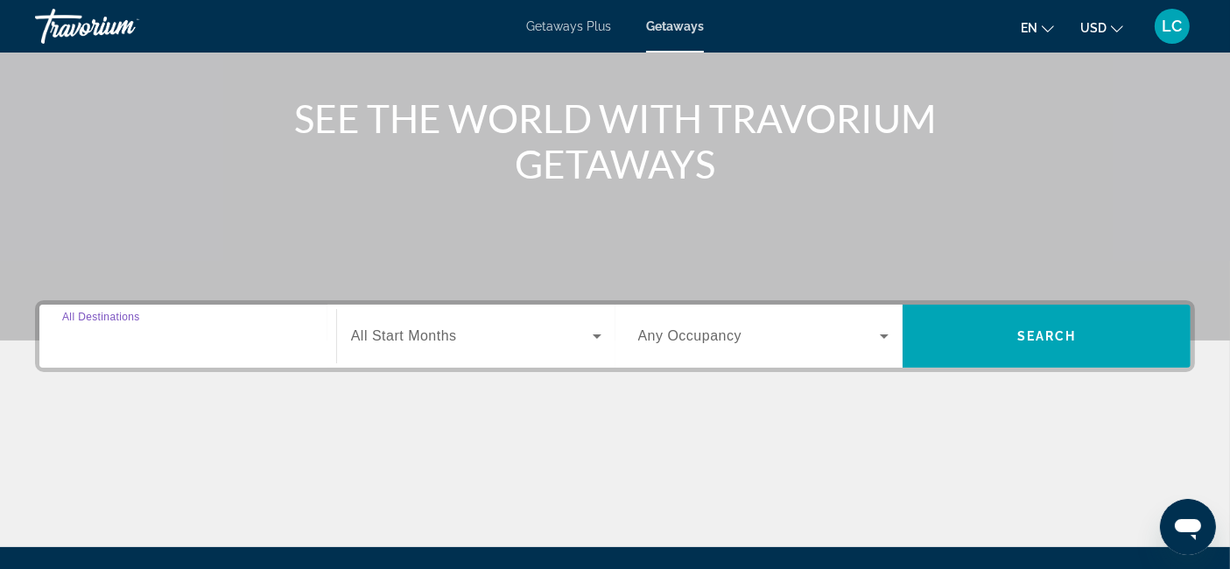
click at [202, 340] on input "Destination All Destinations" at bounding box center [187, 337] width 251 height 21
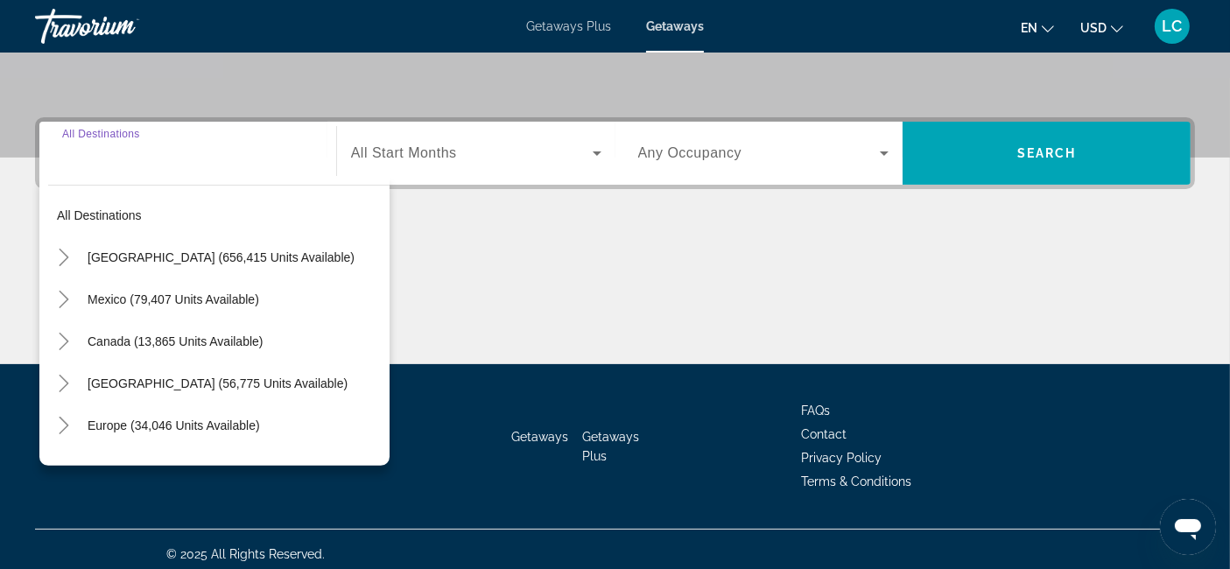
scroll to position [375, 0]
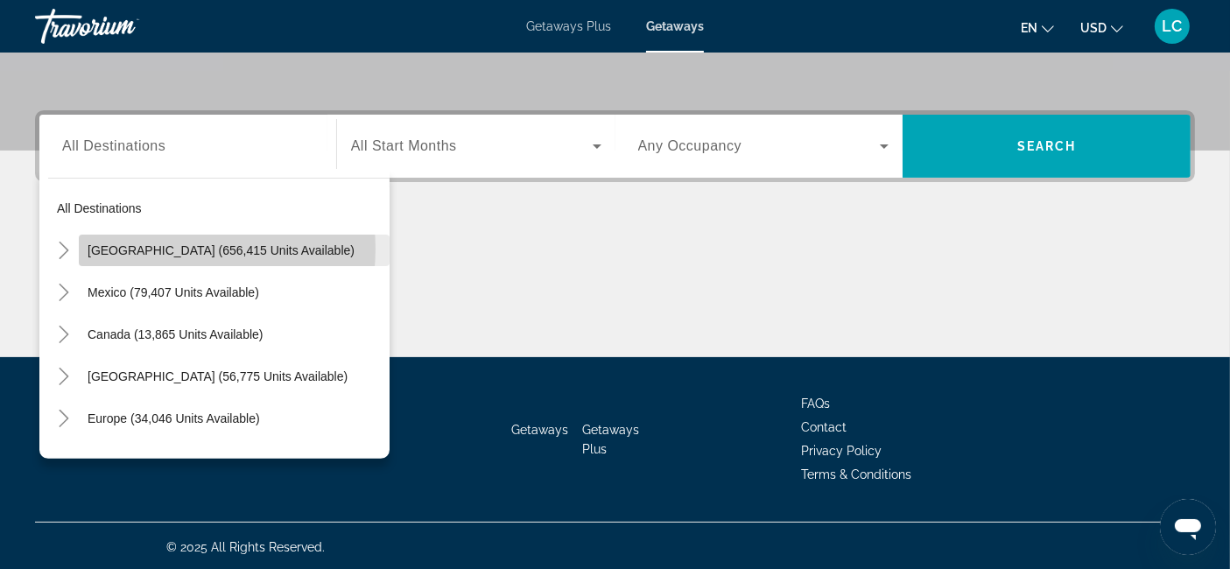
click at [167, 247] on span "[GEOGRAPHIC_DATA] (656,415 units available)" at bounding box center [221, 250] width 267 height 14
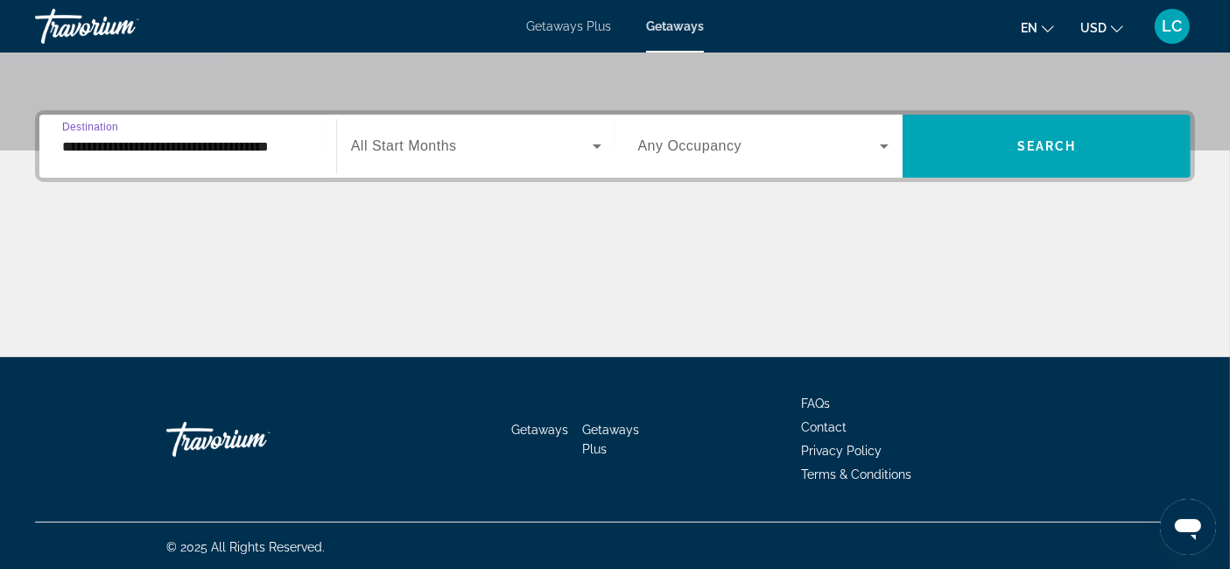
click at [137, 137] on input "**********" at bounding box center [187, 147] width 251 height 21
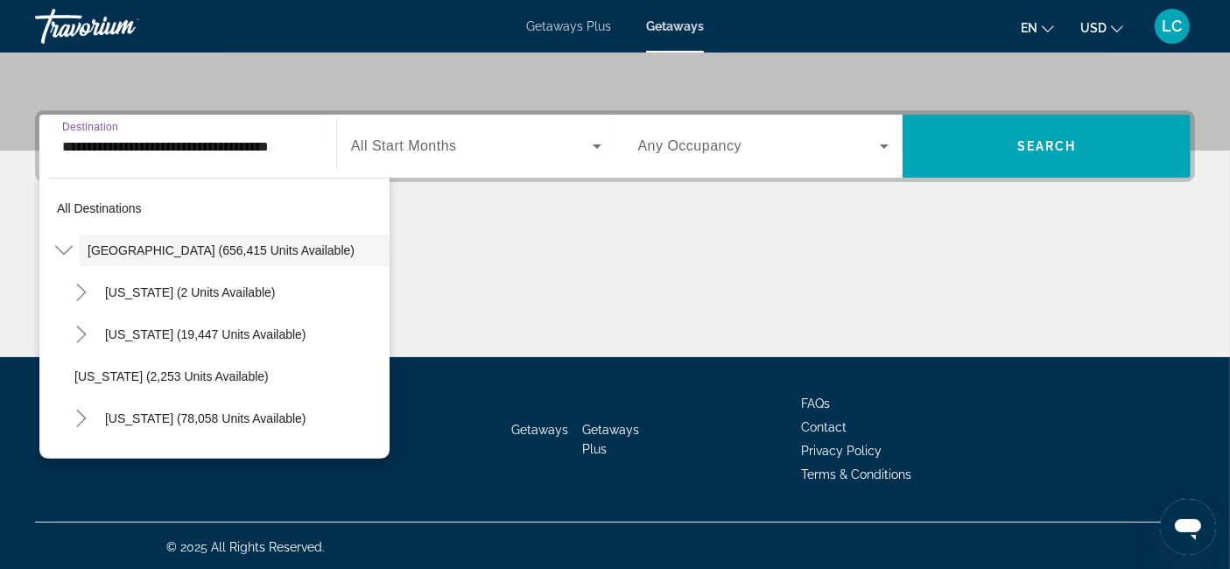
scroll to position [340, 0]
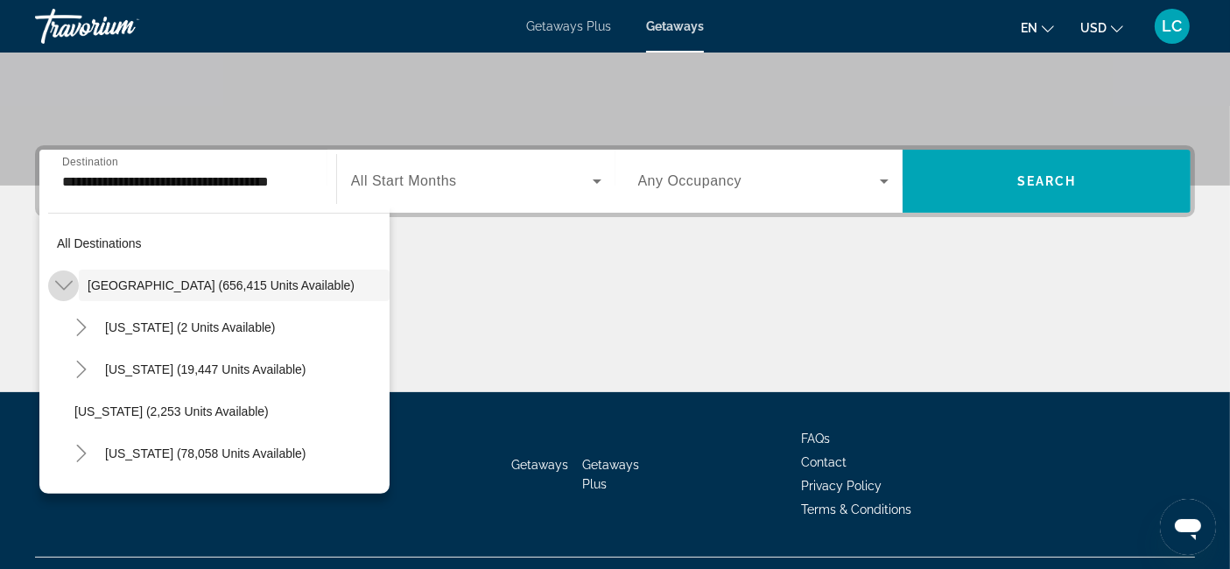
click at [60, 284] on icon "Toggle United States (656,415 units available)" at bounding box center [64, 286] width 18 height 18
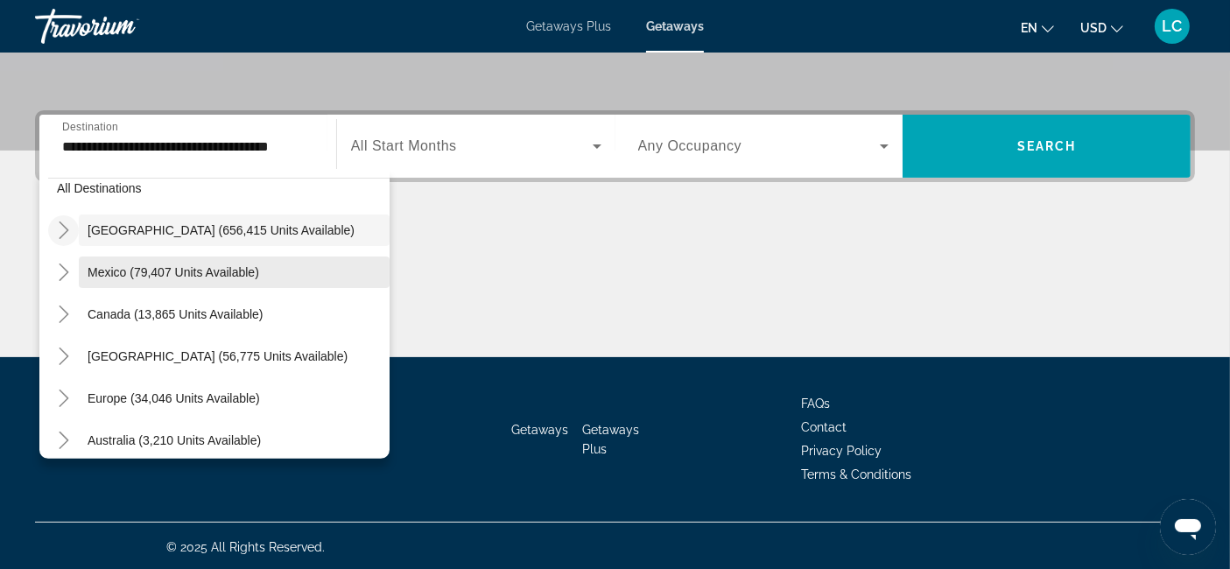
scroll to position [0, 0]
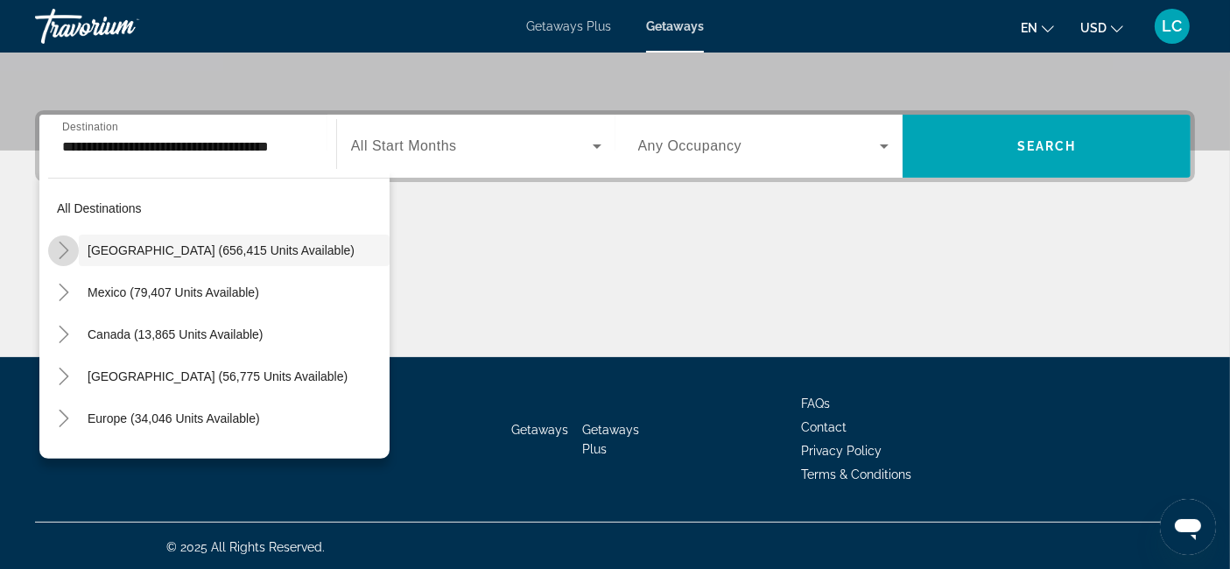
click at [67, 243] on icon "Toggle United States (656,415 units available)" at bounding box center [64, 251] width 18 height 18
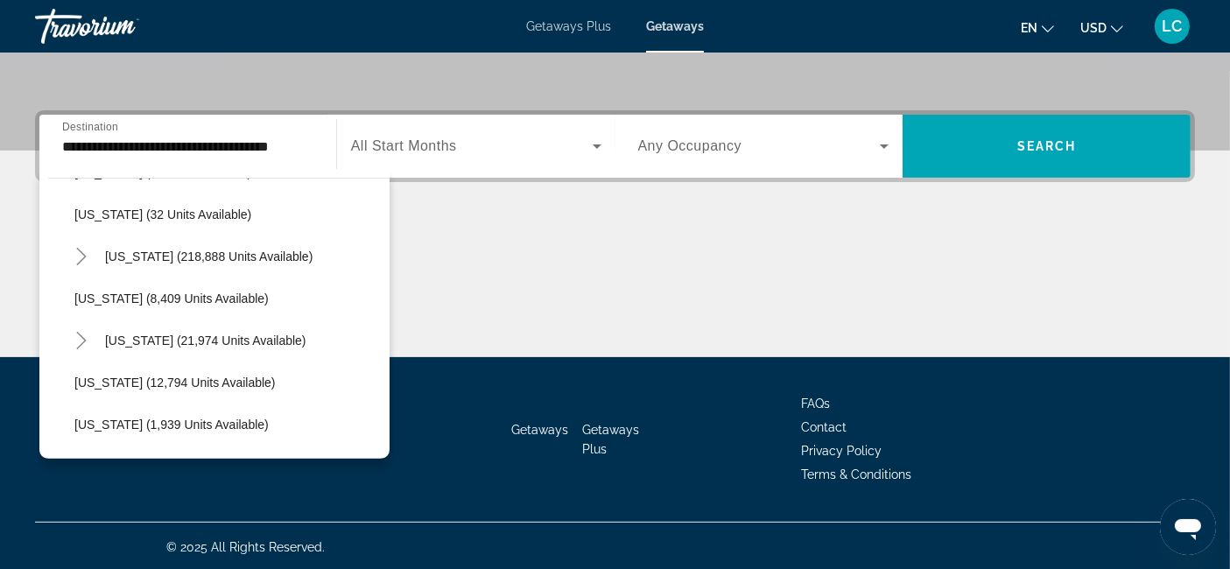
scroll to position [330, 0]
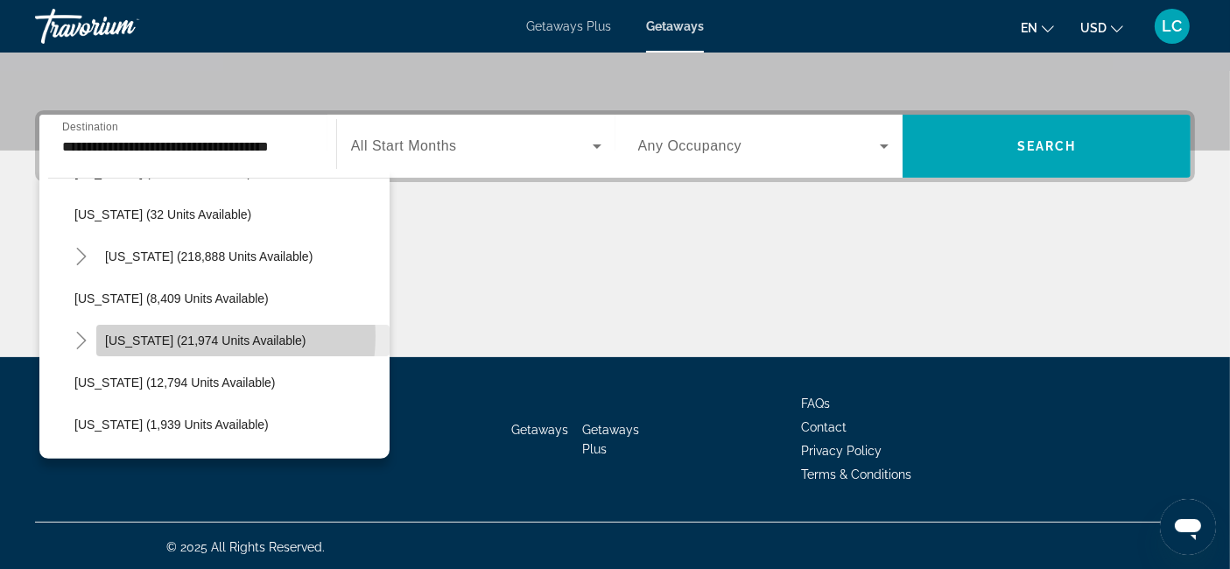
click at [194, 334] on span "[US_STATE] (21,974 units available)" at bounding box center [205, 341] width 201 height 14
type input "**********"
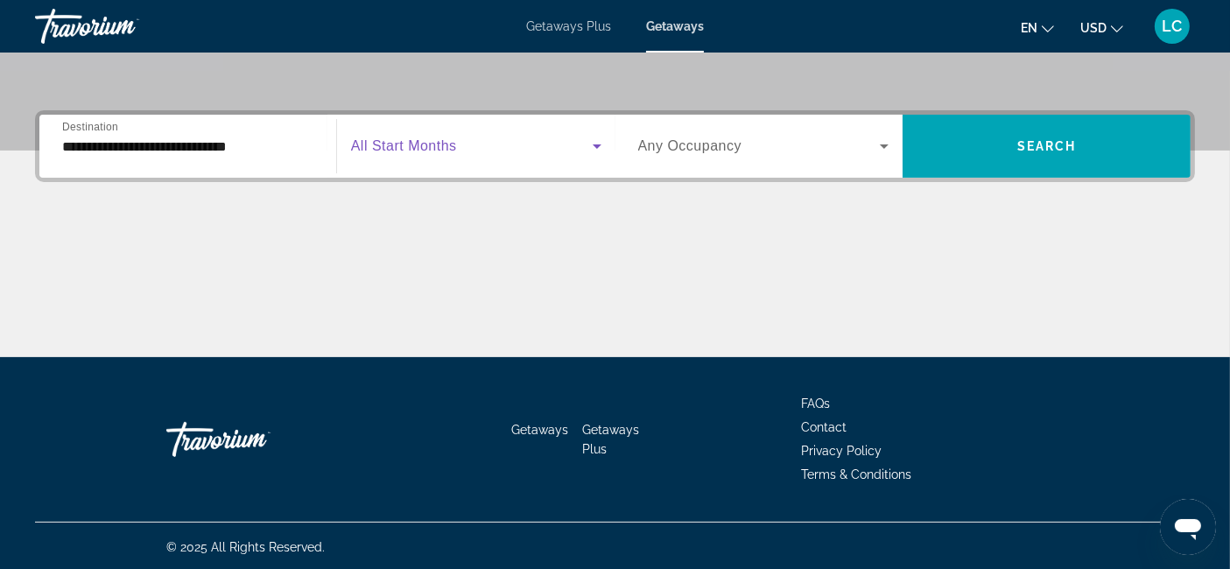
click at [593, 147] on icon "Search widget" at bounding box center [597, 146] width 21 height 21
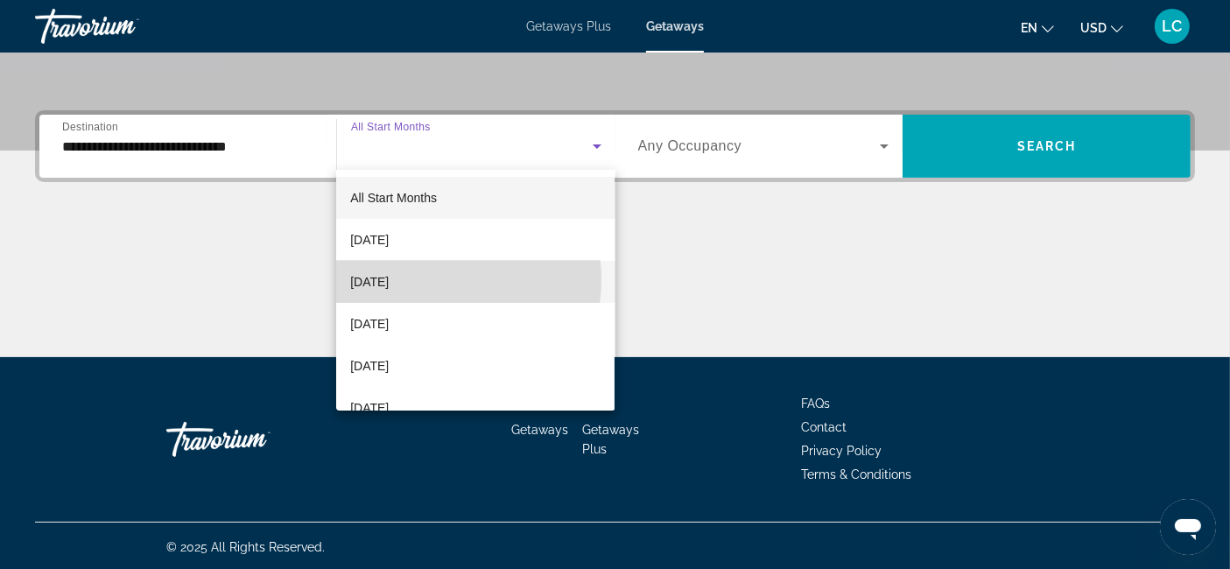
click at [389, 279] on span "[DATE]" at bounding box center [369, 281] width 39 height 21
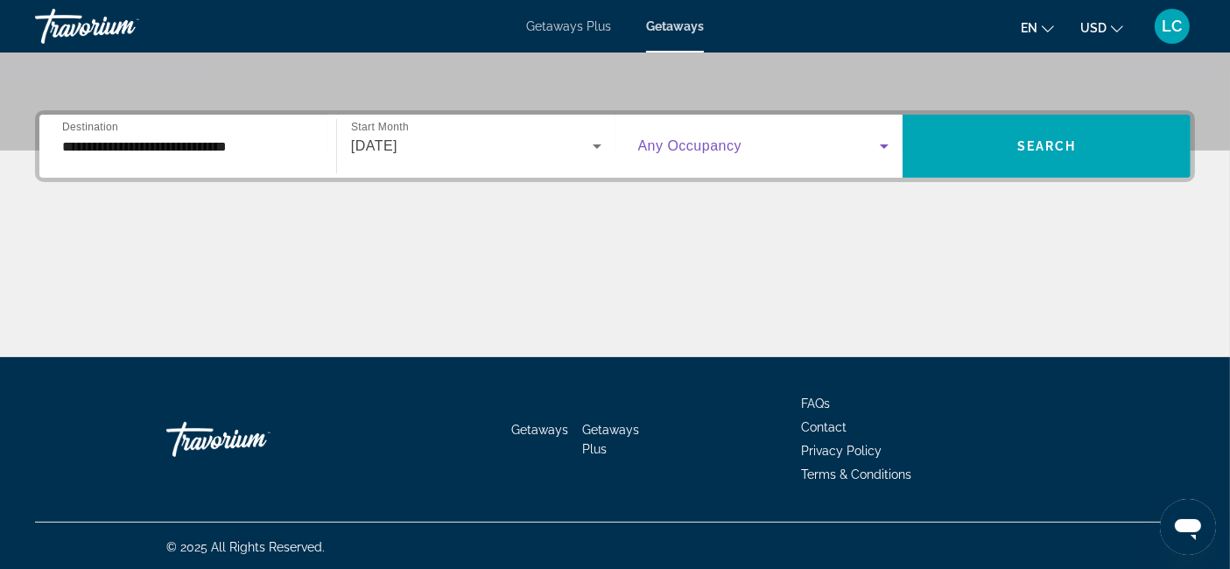
click at [886, 153] on icon "Search widget" at bounding box center [884, 146] width 21 height 21
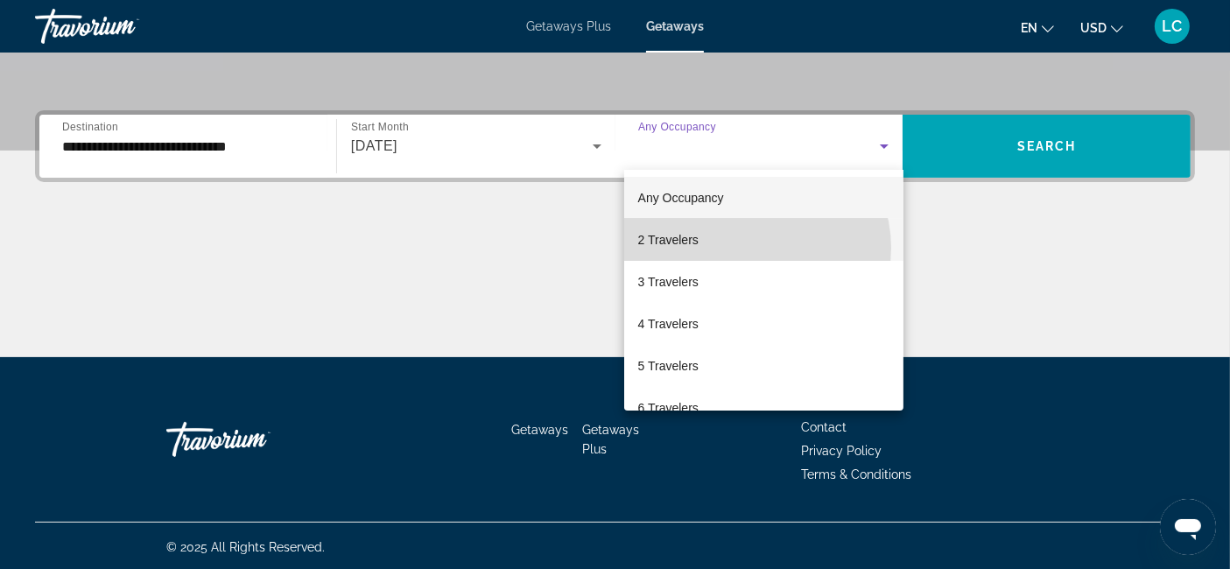
click at [755, 248] on mat-option "2 Travelers" at bounding box center [763, 240] width 279 height 42
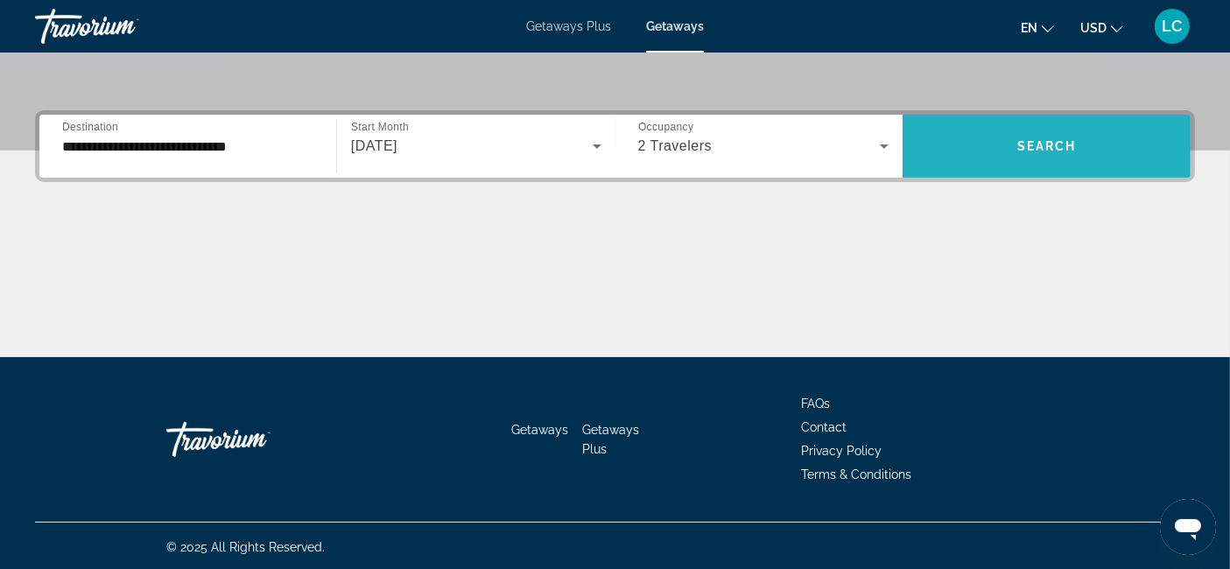
click at [990, 153] on span "Search widget" at bounding box center [1047, 146] width 288 height 42
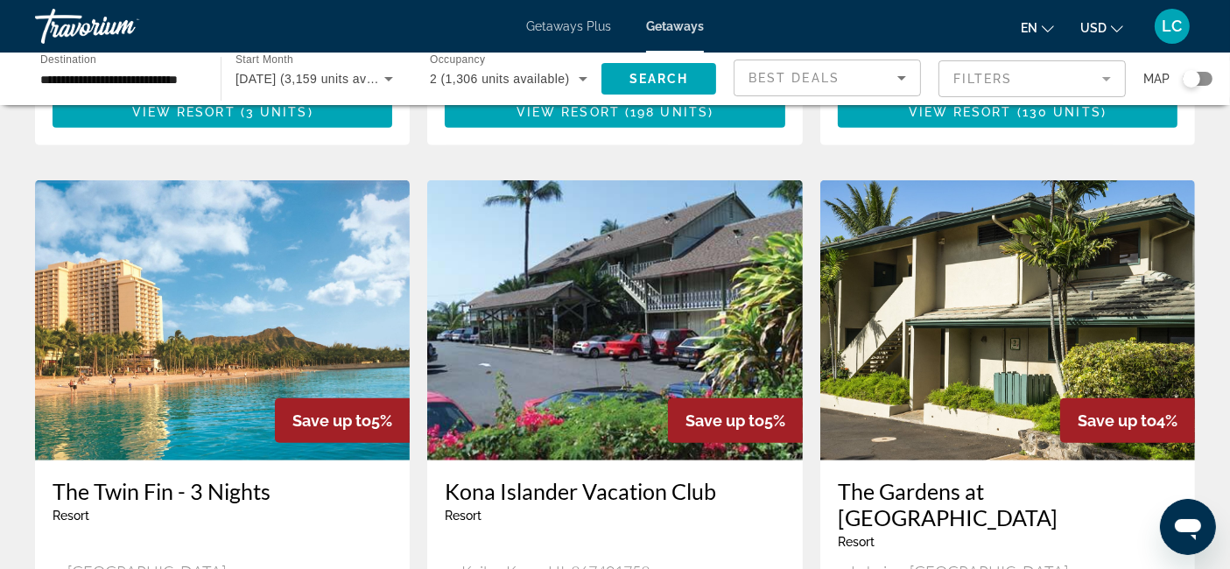
scroll to position [1318, 0]
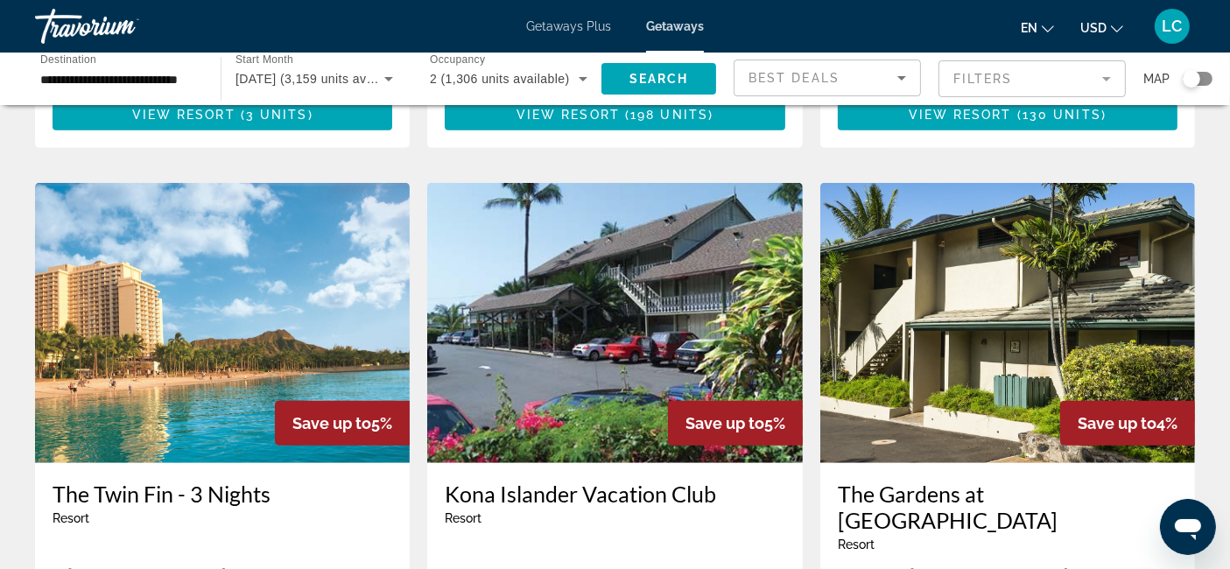
click at [160, 306] on img "Main content" at bounding box center [222, 323] width 375 height 280
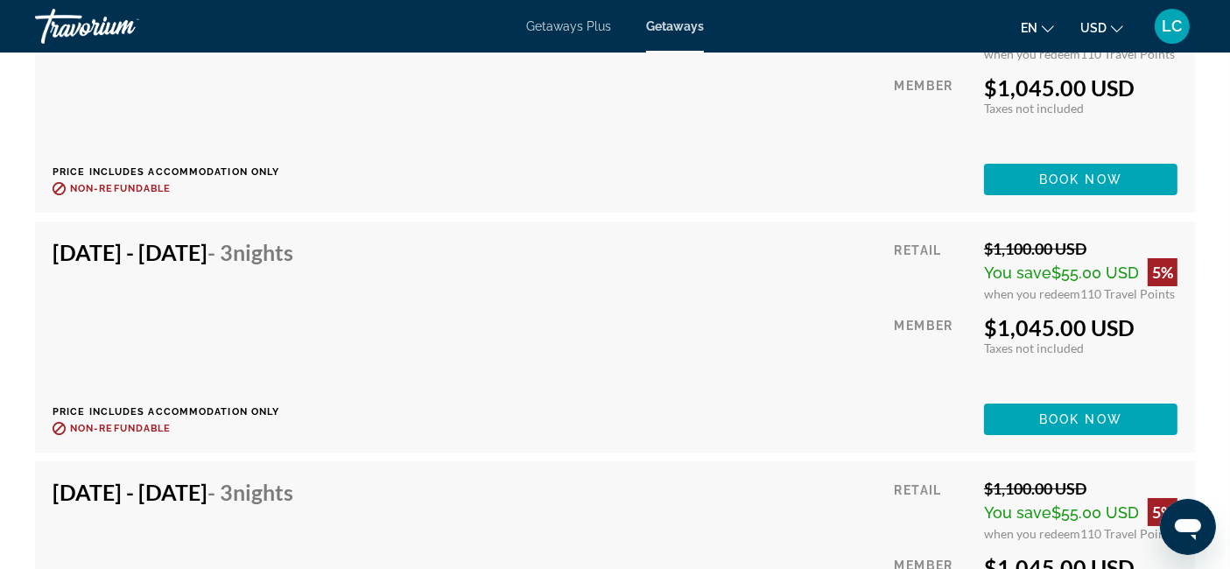
scroll to position [6396, 0]
